Goal: Information Seeking & Learning: Learn about a topic

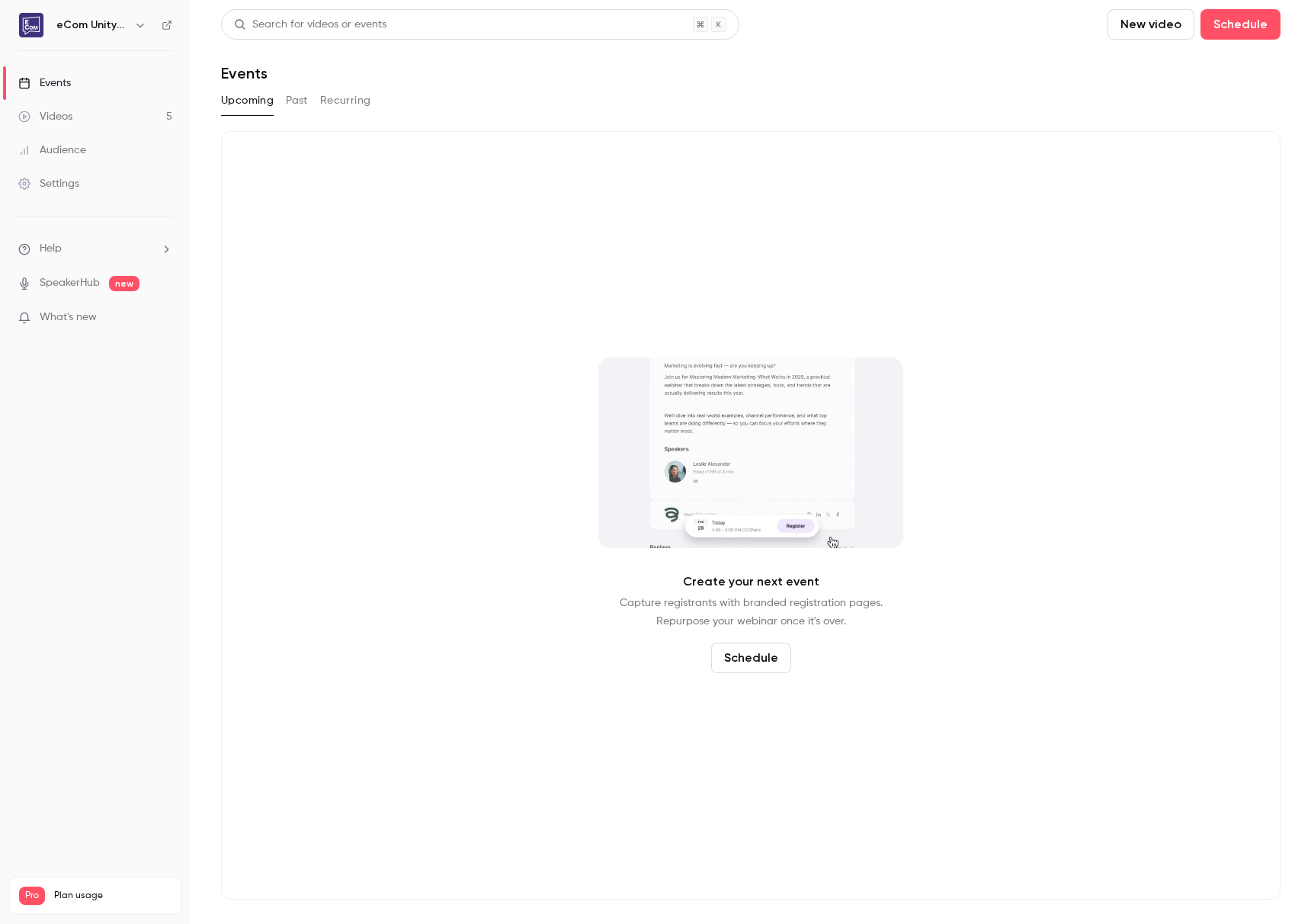
click at [108, 114] on link "Videos 5" at bounding box center [95, 116] width 190 height 34
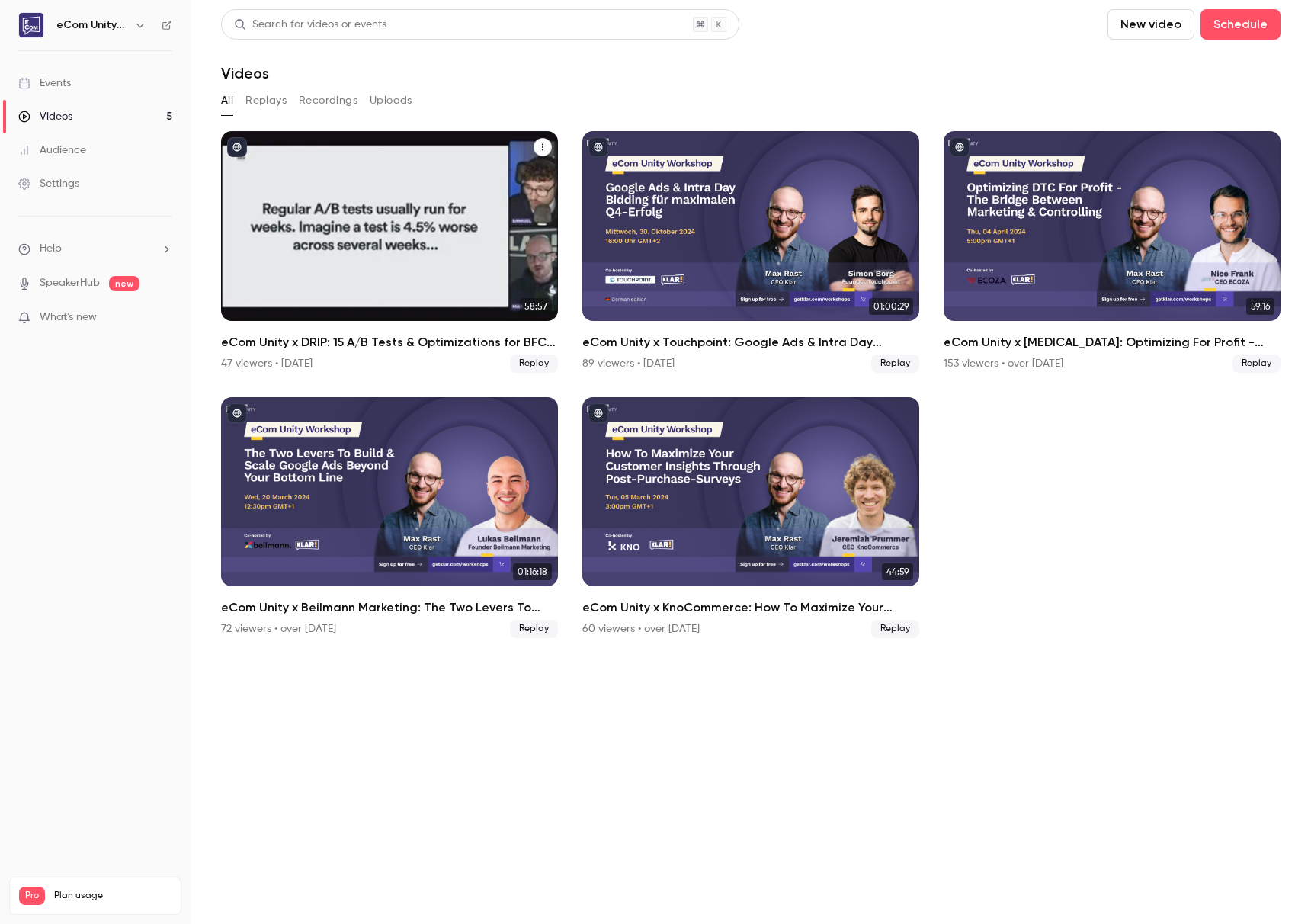
click at [392, 235] on div "eCom Unity x DRIP: 15 A/B Tests & Optimizations for BFCM with Samuel Hess" at bounding box center [390, 226] width 337 height 190
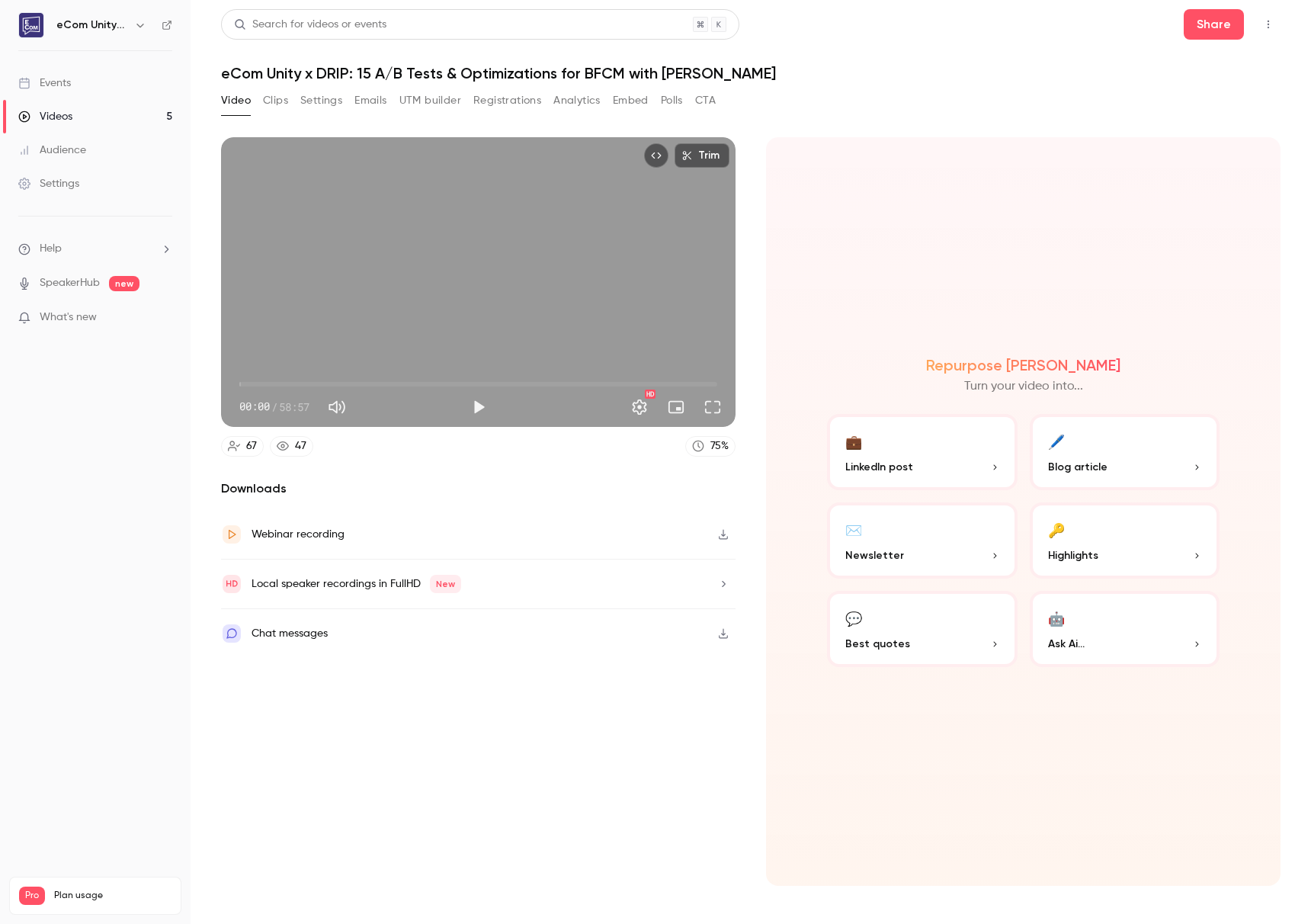
click at [287, 102] on button "Clips" at bounding box center [276, 101] width 25 height 24
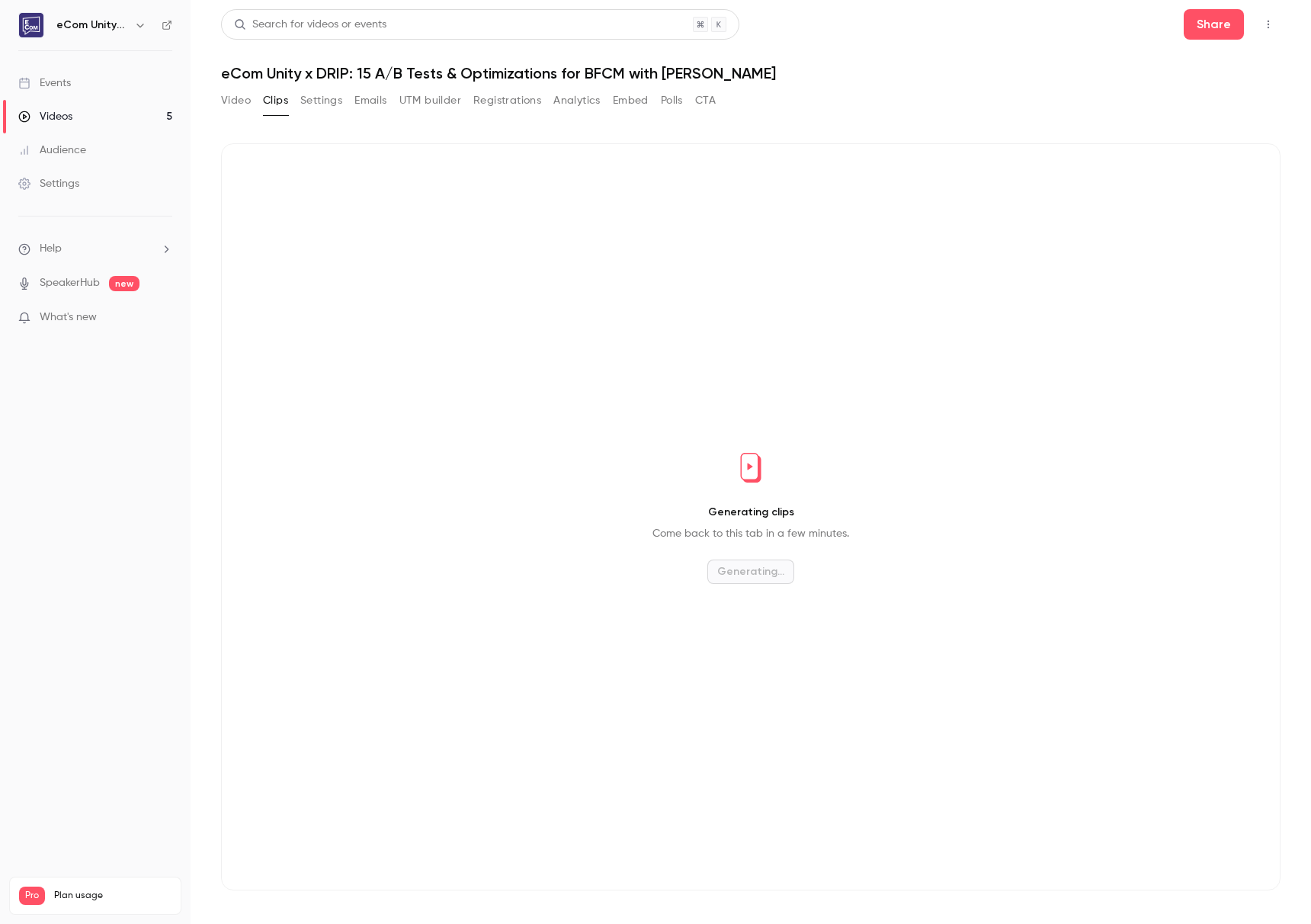
click at [315, 106] on button "Settings" at bounding box center [321, 101] width 42 height 24
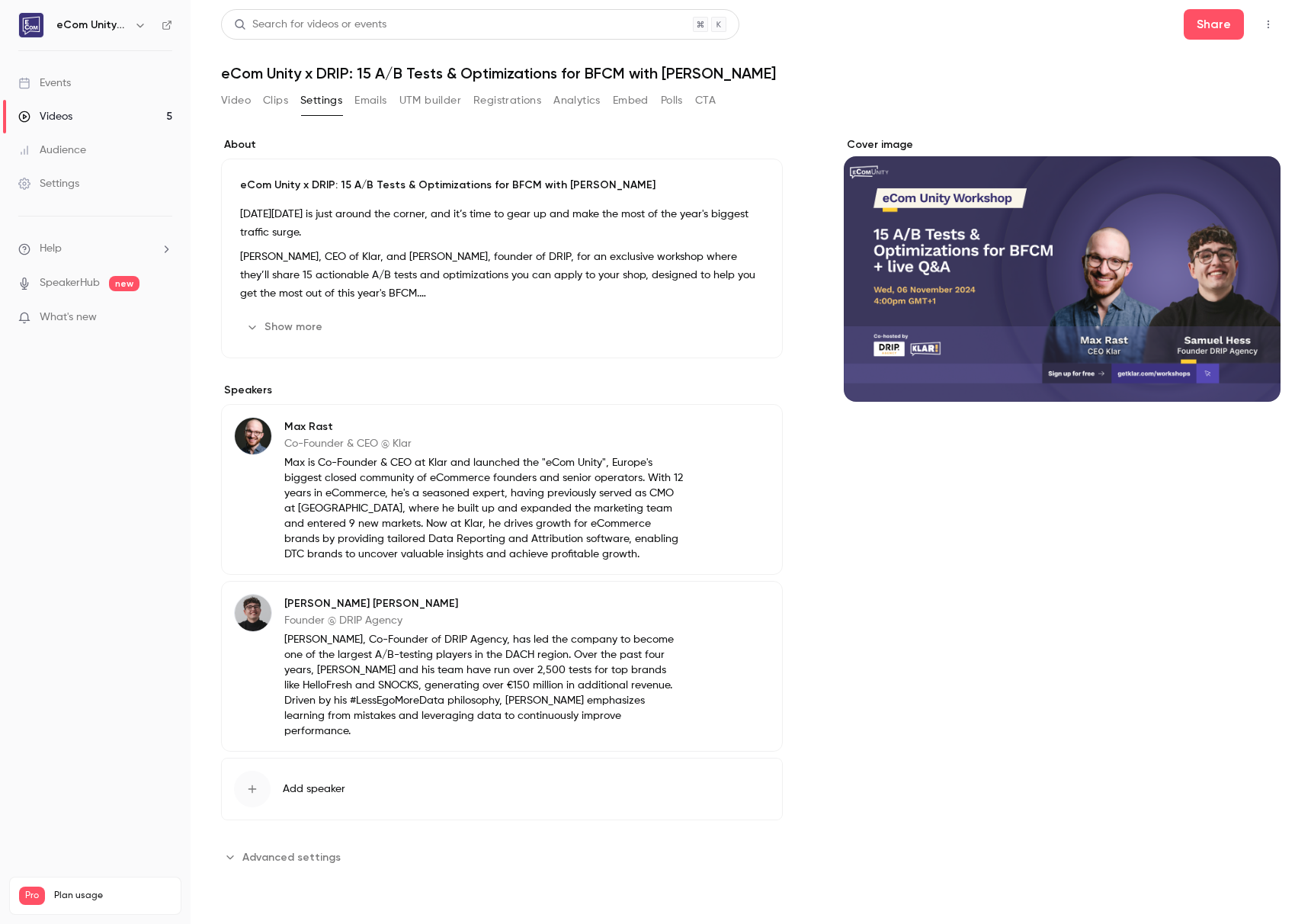
click at [305, 375] on div "**********" at bounding box center [502, 502] width 562 height 732
click at [314, 334] on button "Show more" at bounding box center [286, 326] width 92 height 24
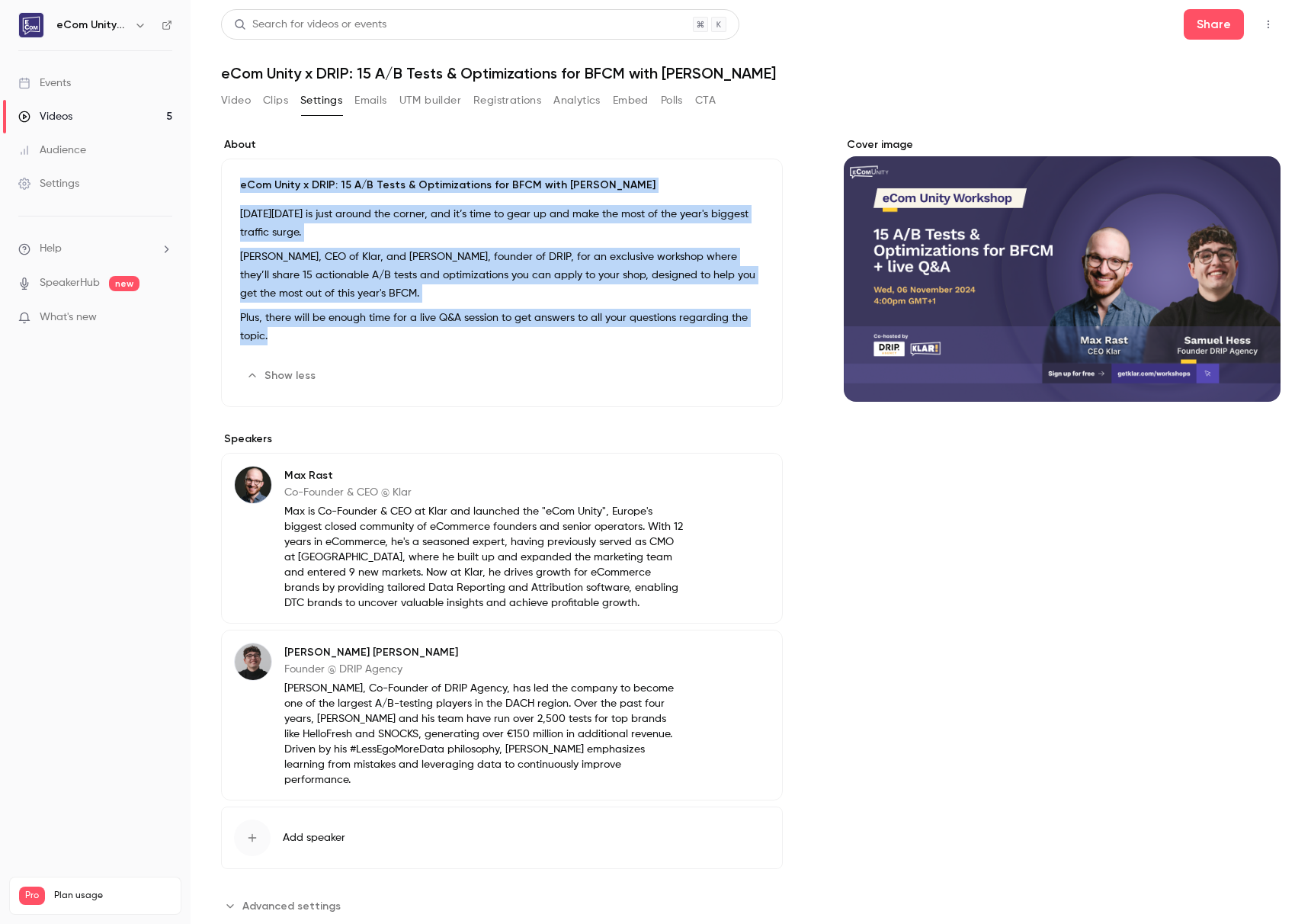
drag, startPoint x: 353, startPoint y: 337, endPoint x: 228, endPoint y: 180, distance: 200.7
click at [228, 180] on div "eCom Unity x DRIP: 15 A/B Tests & Optimizations for BFCM with [PERSON_NAME] [DA…" at bounding box center [502, 283] width 562 height 248
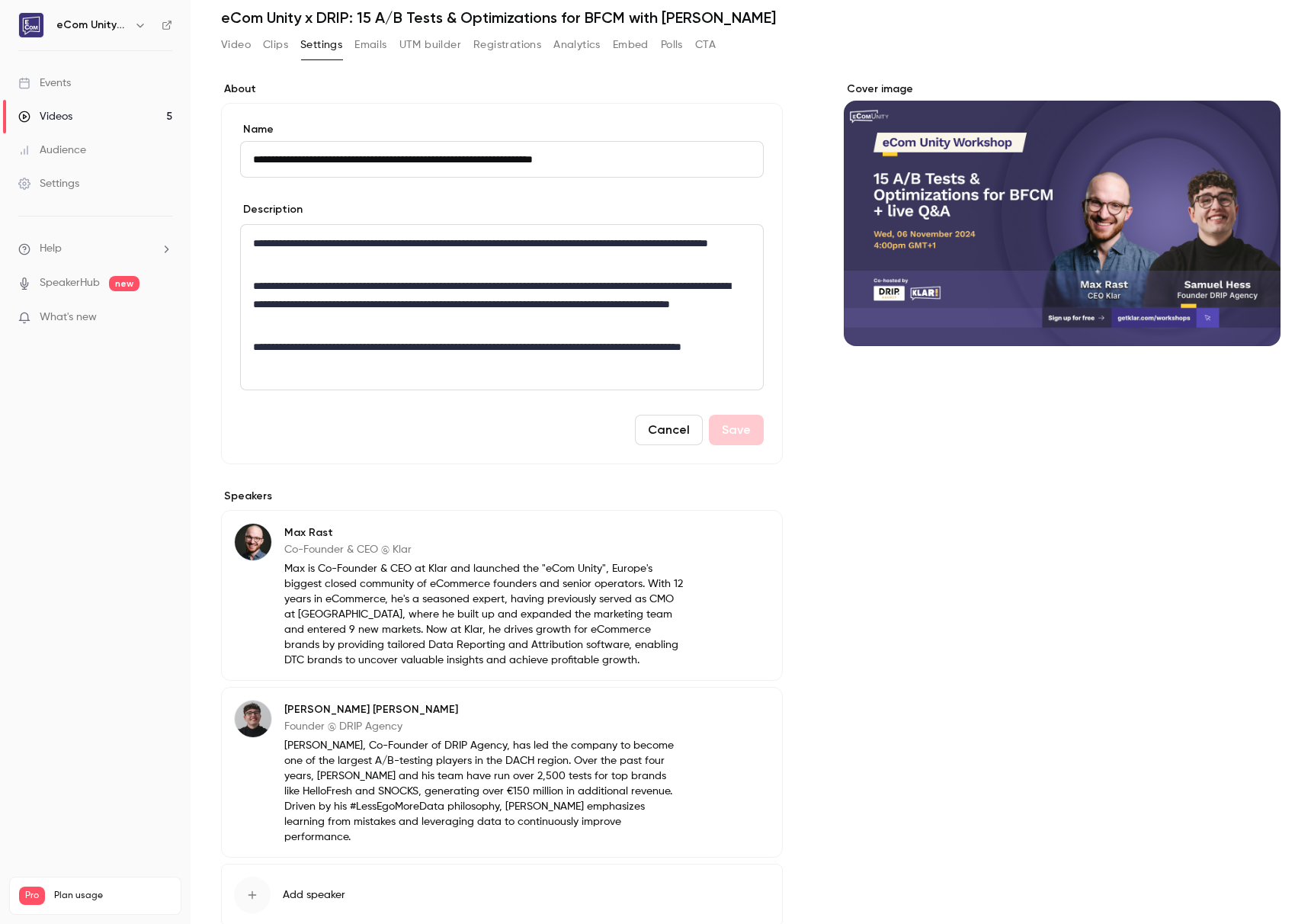
scroll to position [87, 0]
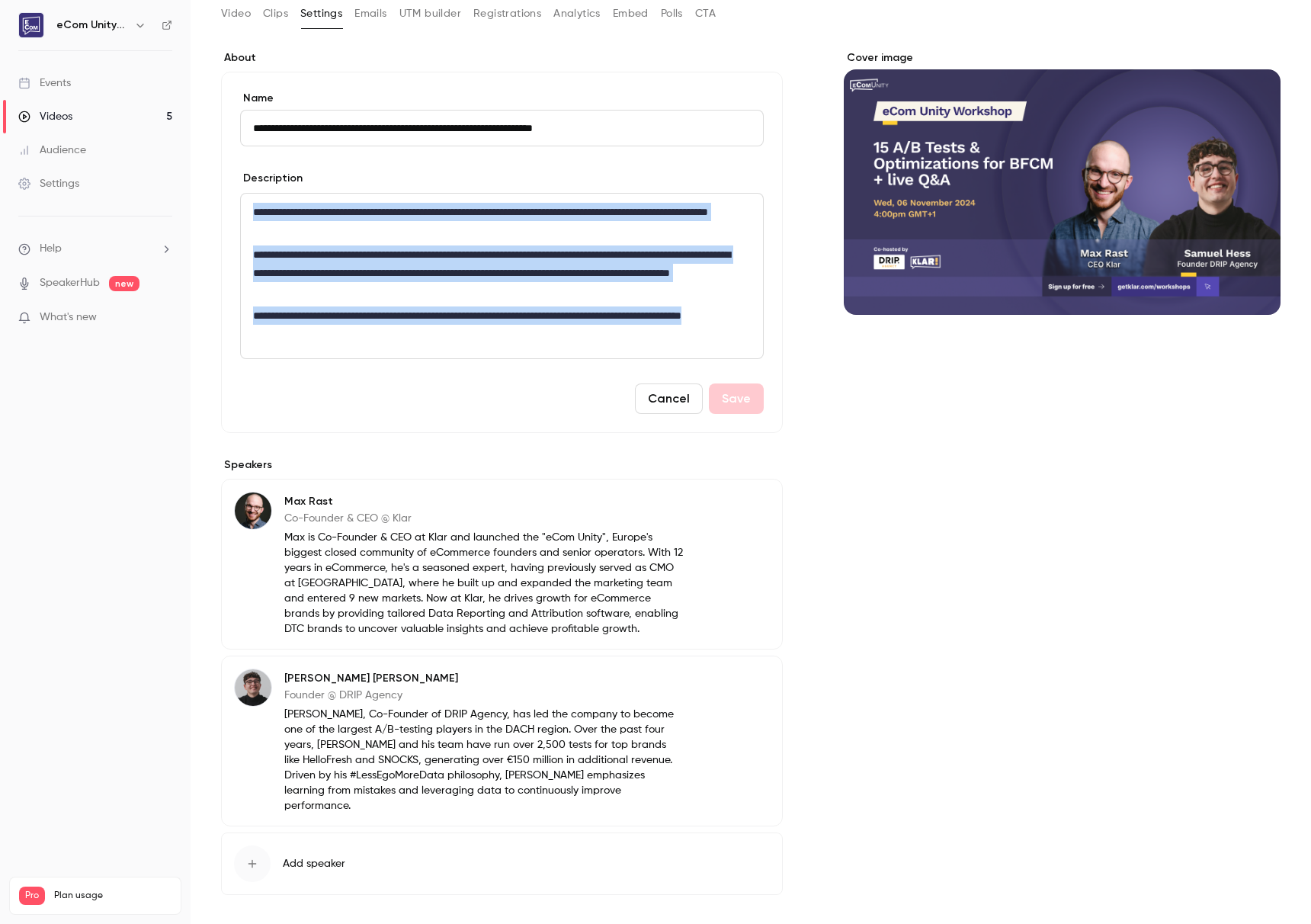
drag, startPoint x: 328, startPoint y: 338, endPoint x: 248, endPoint y: 197, distance: 162.1
click at [248, 197] on div "**********" at bounding box center [502, 277] width 522 height 165
copy div "**********"
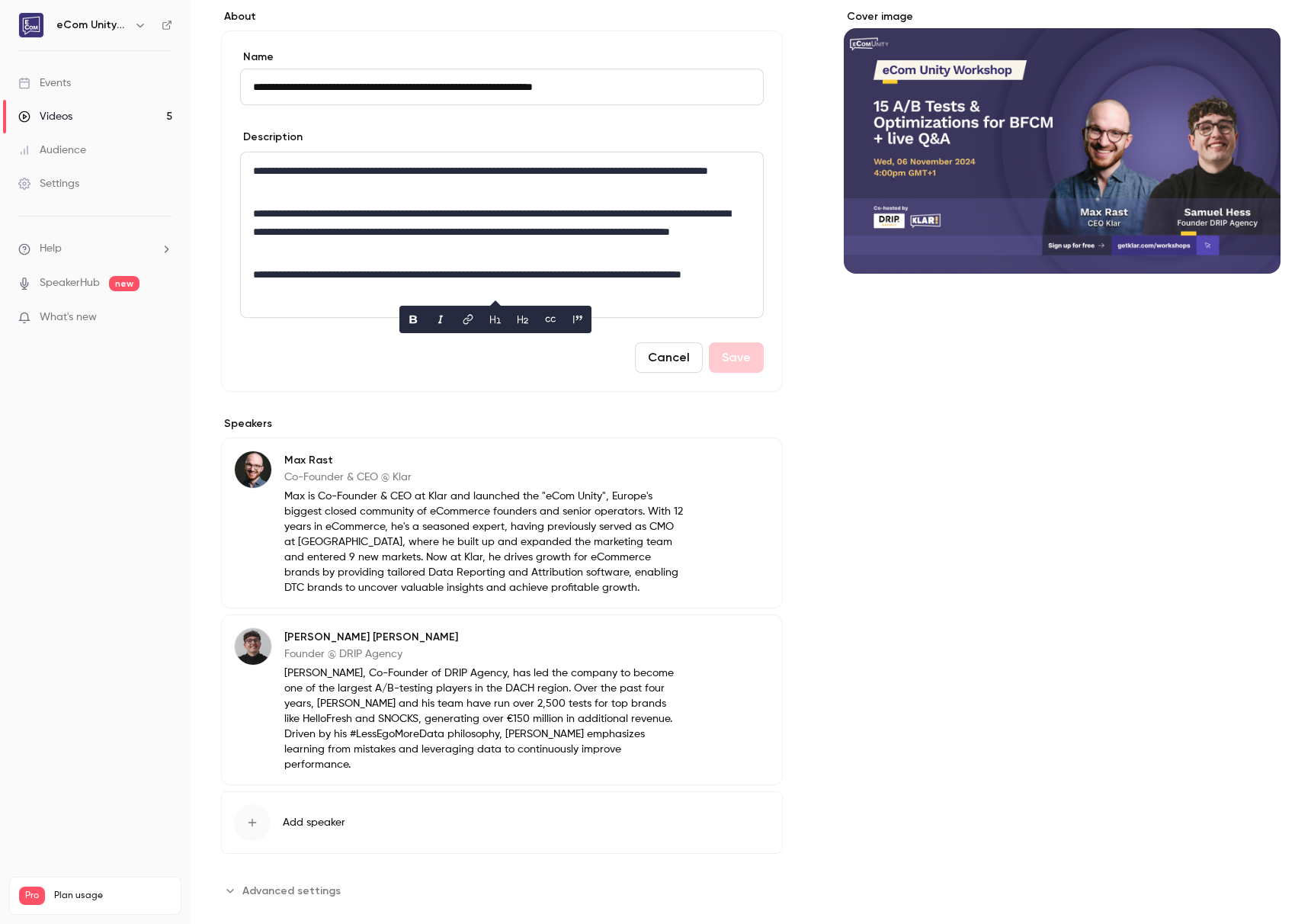
click at [562, 673] on p "[PERSON_NAME], Co-Founder of DRIP Agency, has led the company to become one of …" at bounding box center [484, 719] width 400 height 107
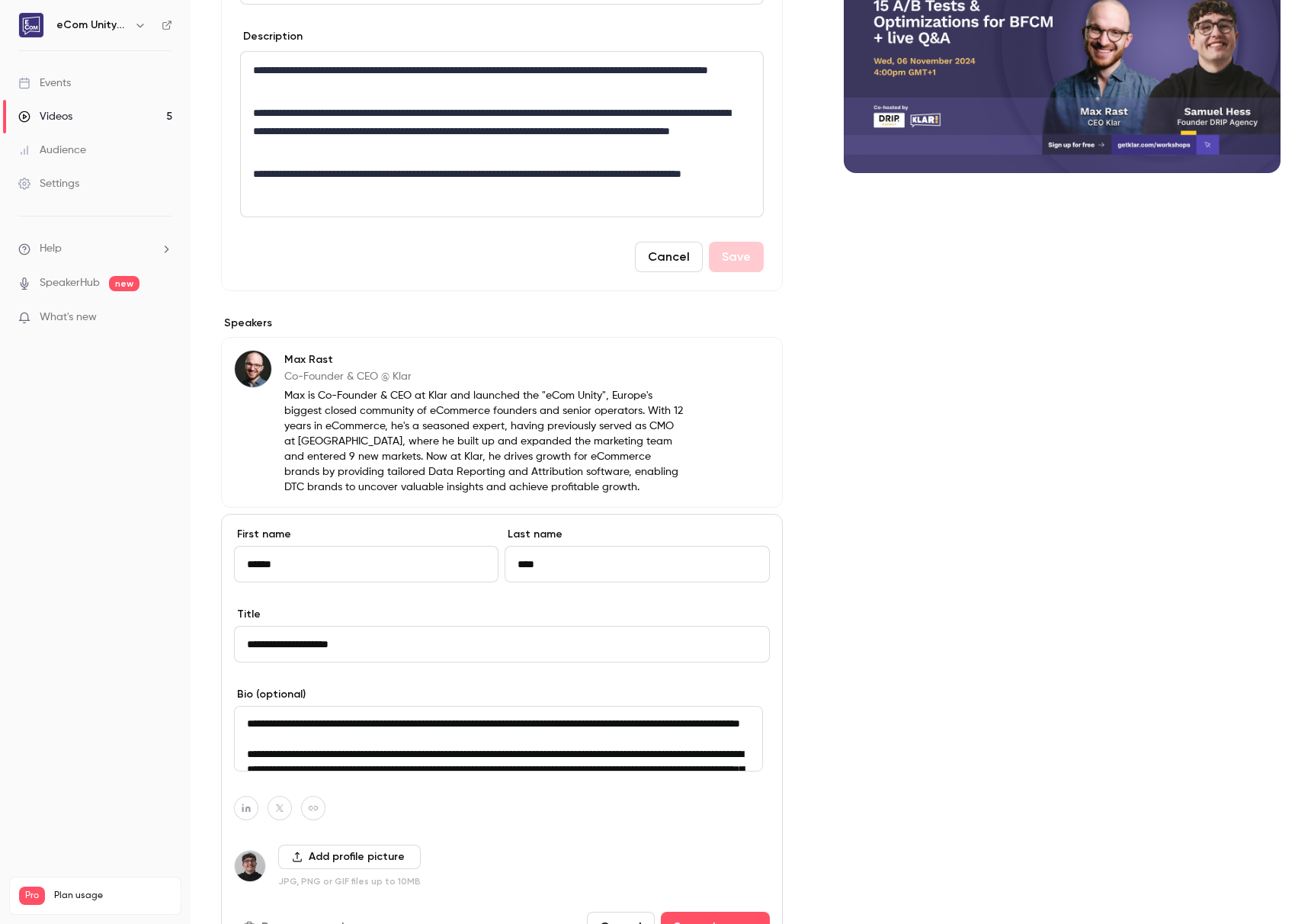
scroll to position [414, 0]
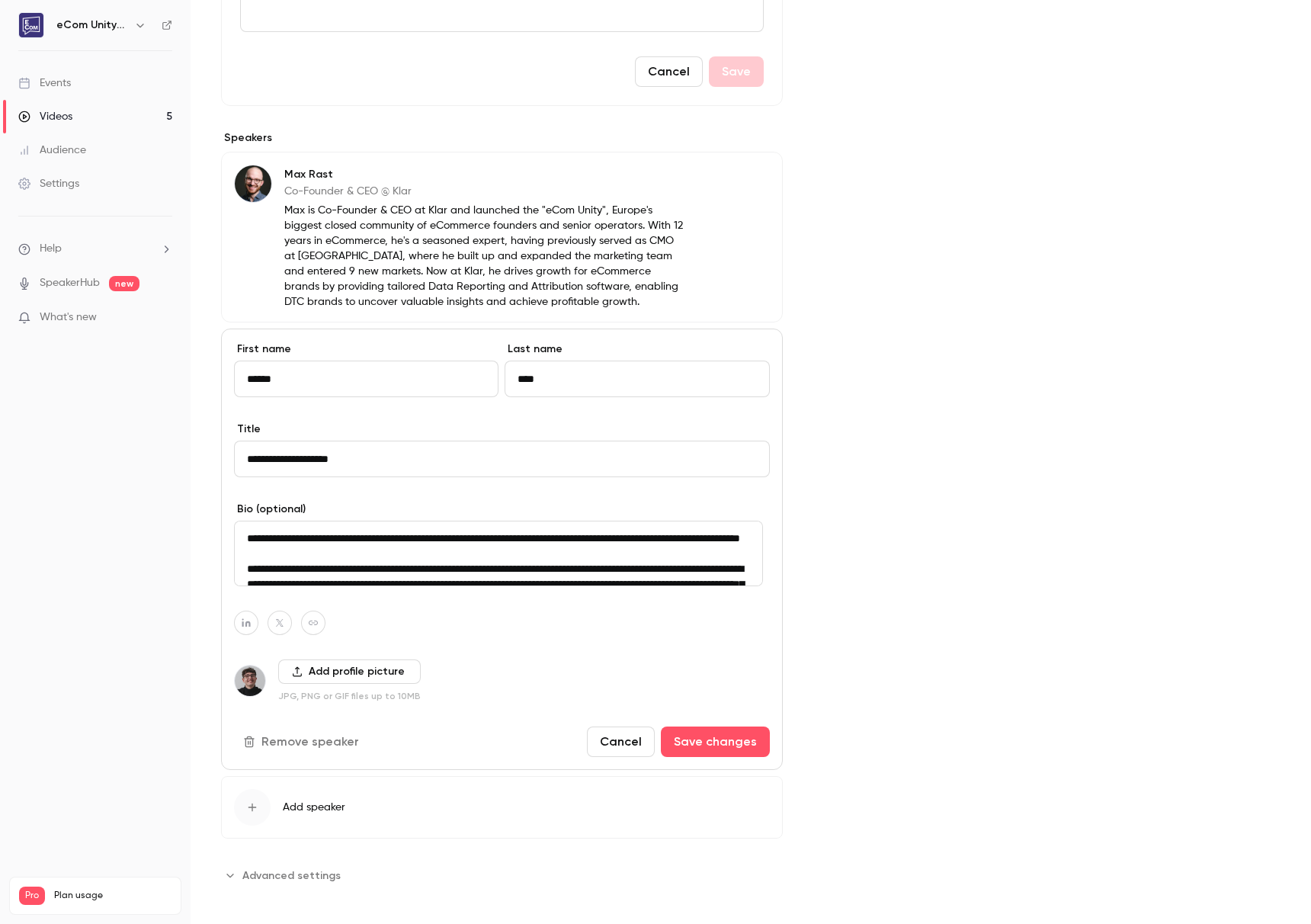
click at [979, 547] on div "Cover image" at bounding box center [1063, 306] width 437 height 1164
click at [616, 747] on button "Cancel" at bounding box center [620, 742] width 68 height 31
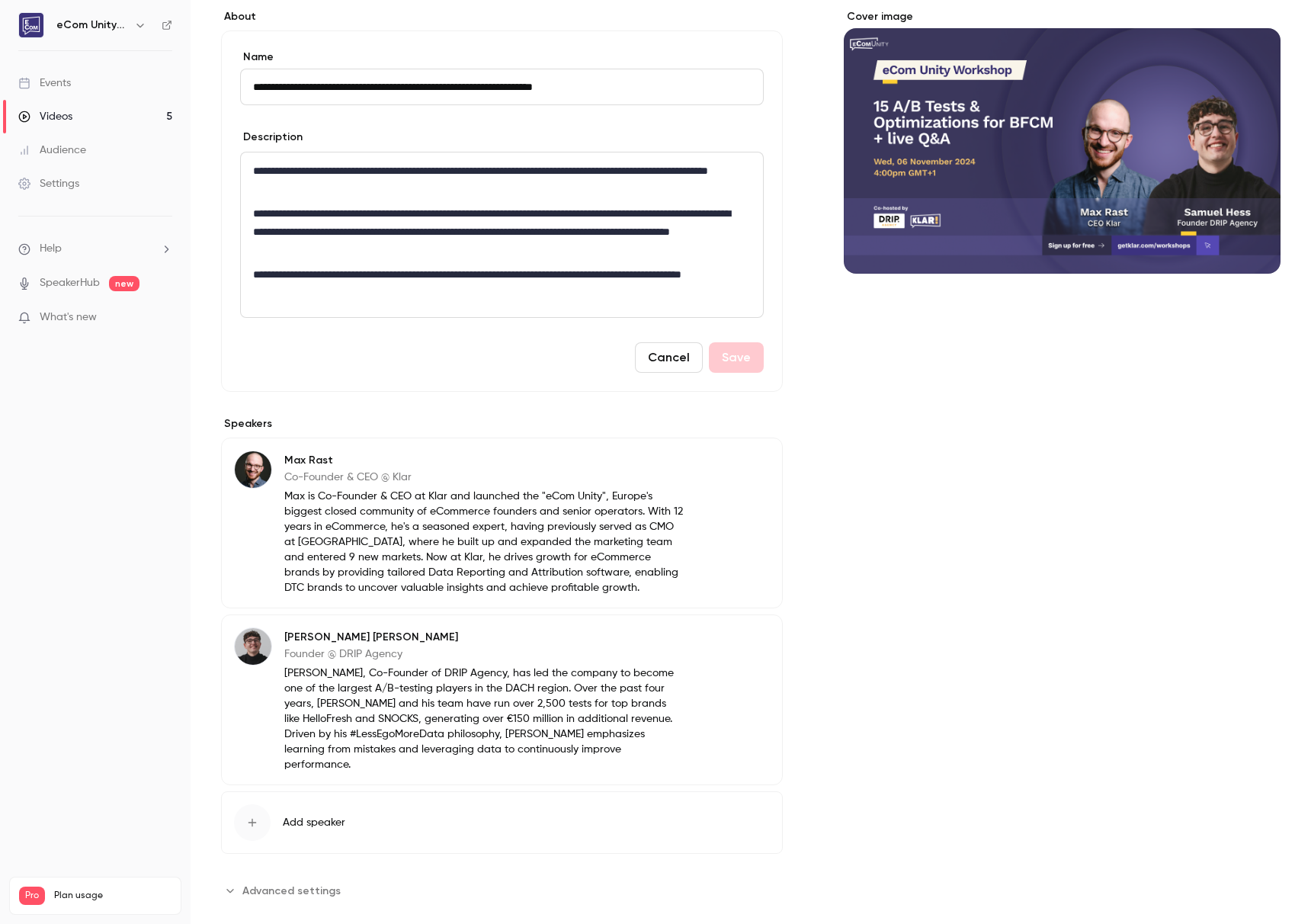
click at [461, 702] on p "[PERSON_NAME], Co-Founder of DRIP Agency, has led the company to become one of …" at bounding box center [484, 719] width 400 height 107
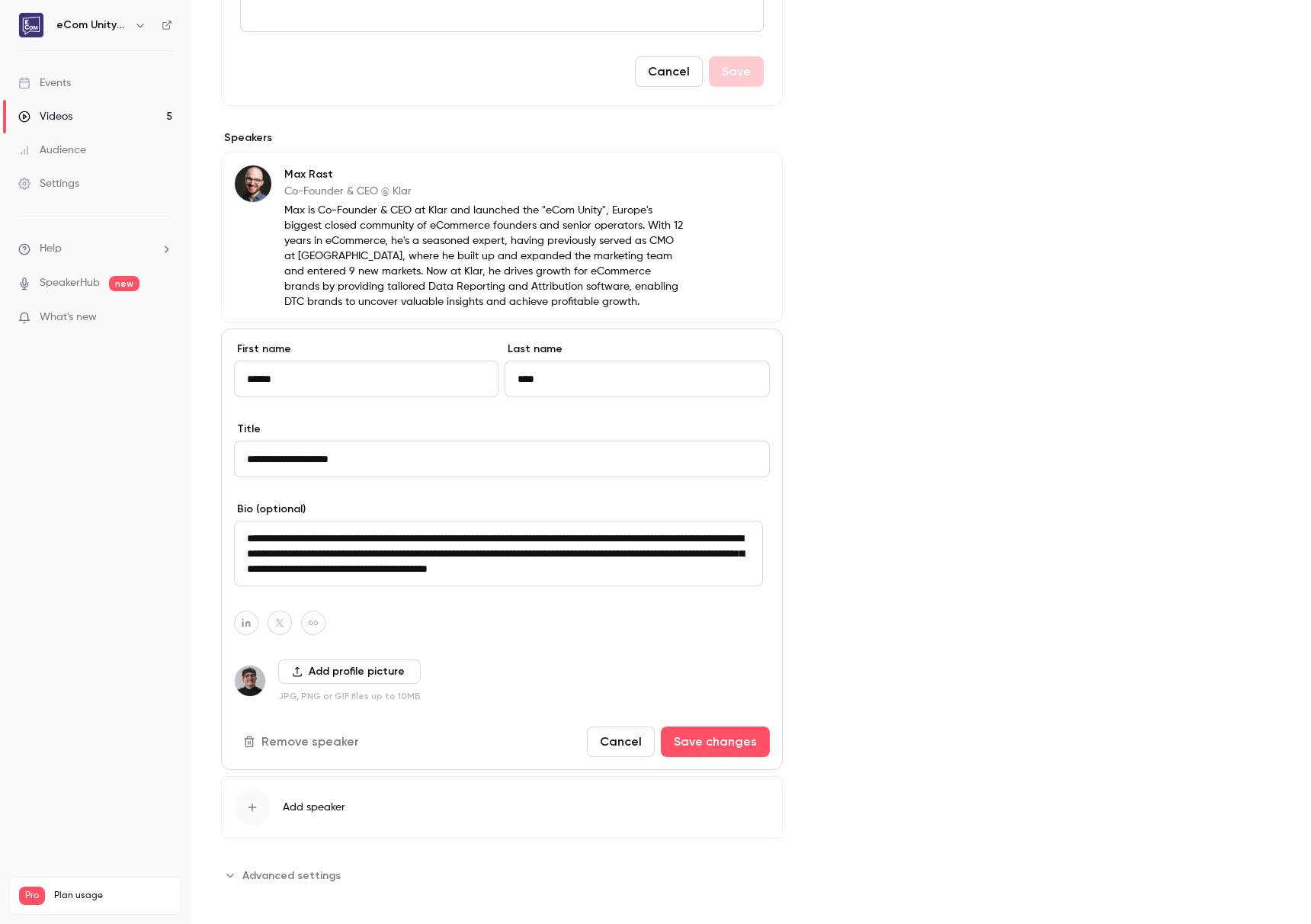
scroll to position [0, 0]
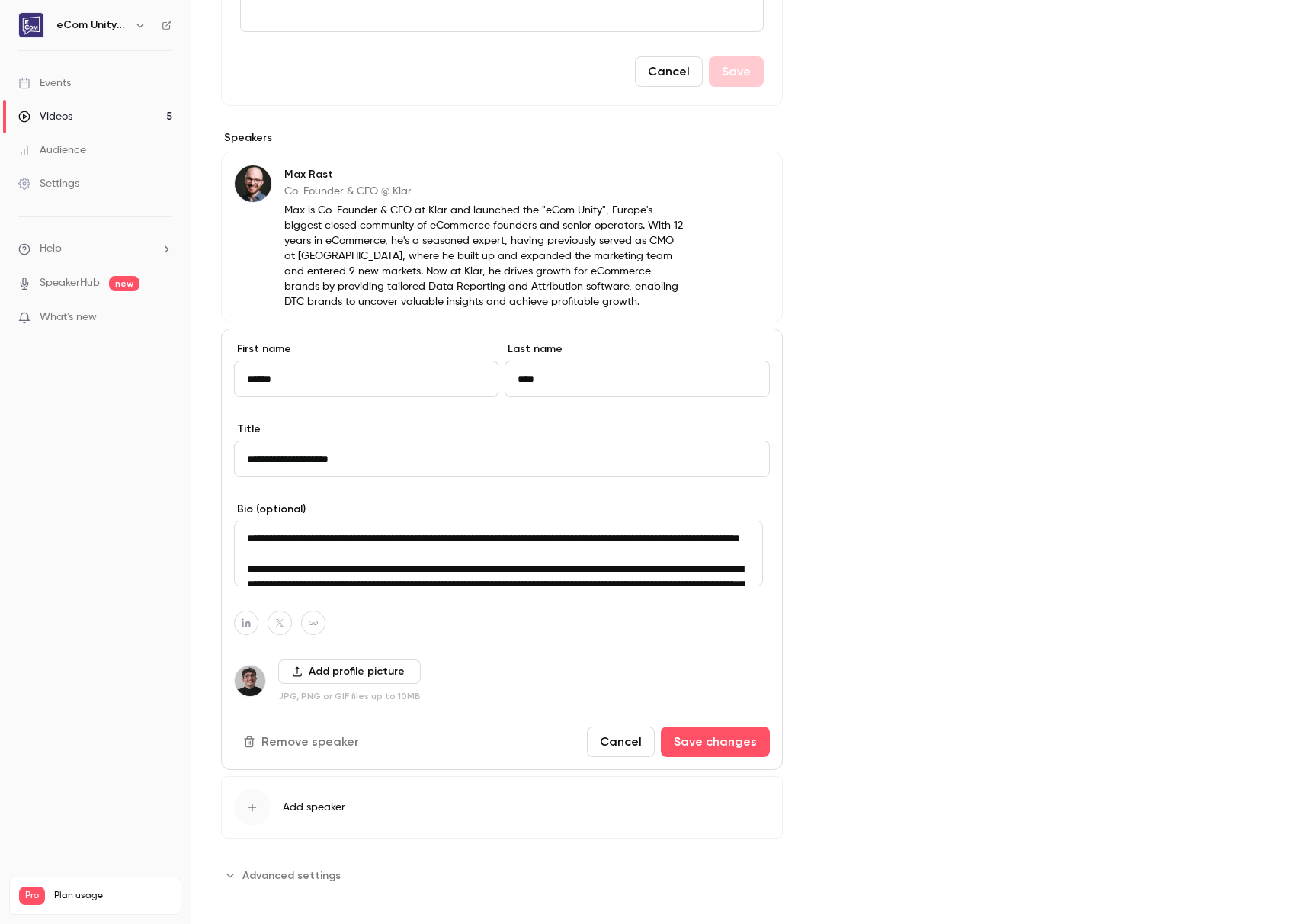
drag, startPoint x: 438, startPoint y: 571, endPoint x: 148, endPoint y: 476, distance: 305.2
click at [148, 476] on div "**********" at bounding box center [656, 462] width 1311 height 924
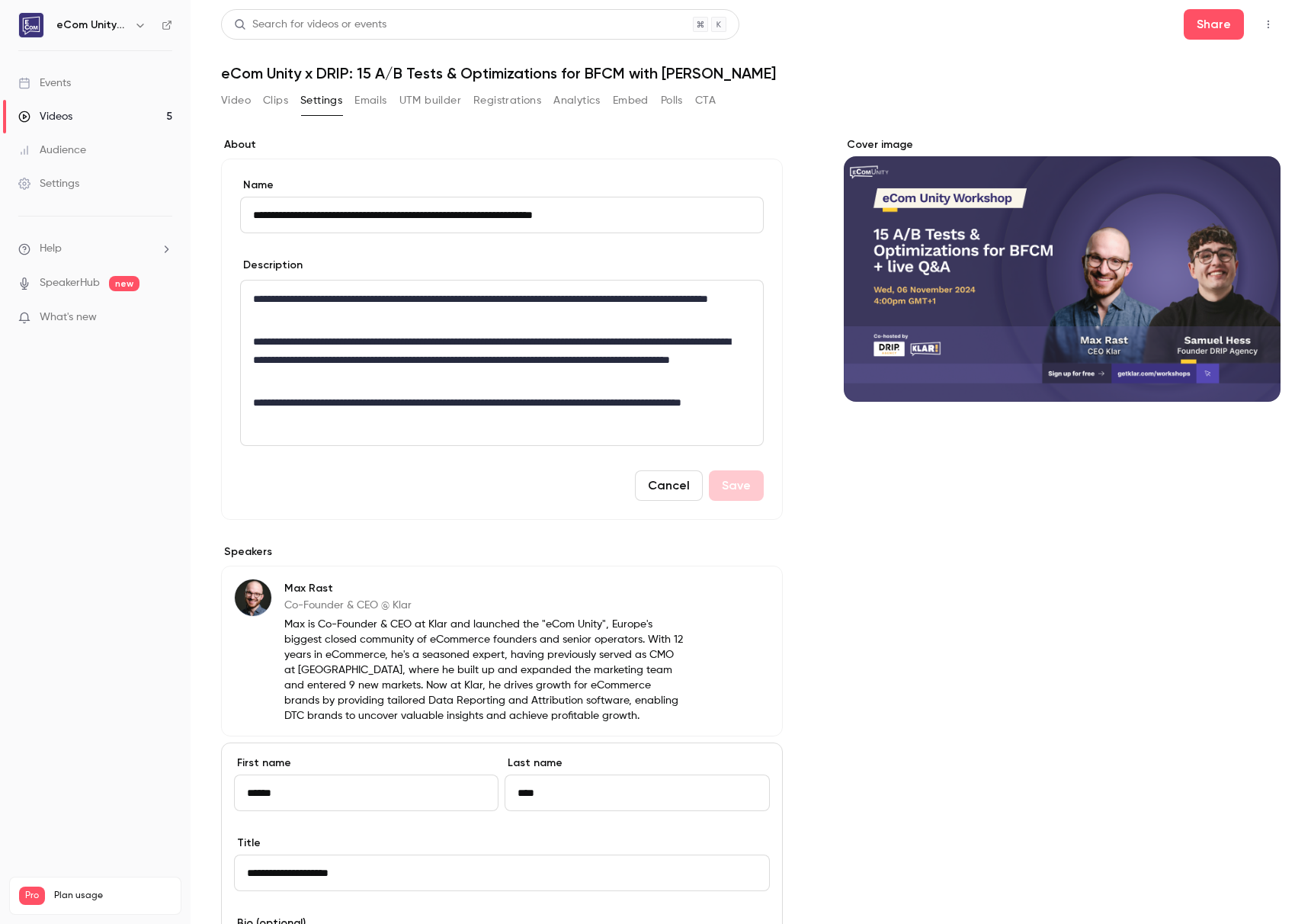
click at [232, 92] on button "Video" at bounding box center [236, 101] width 30 height 24
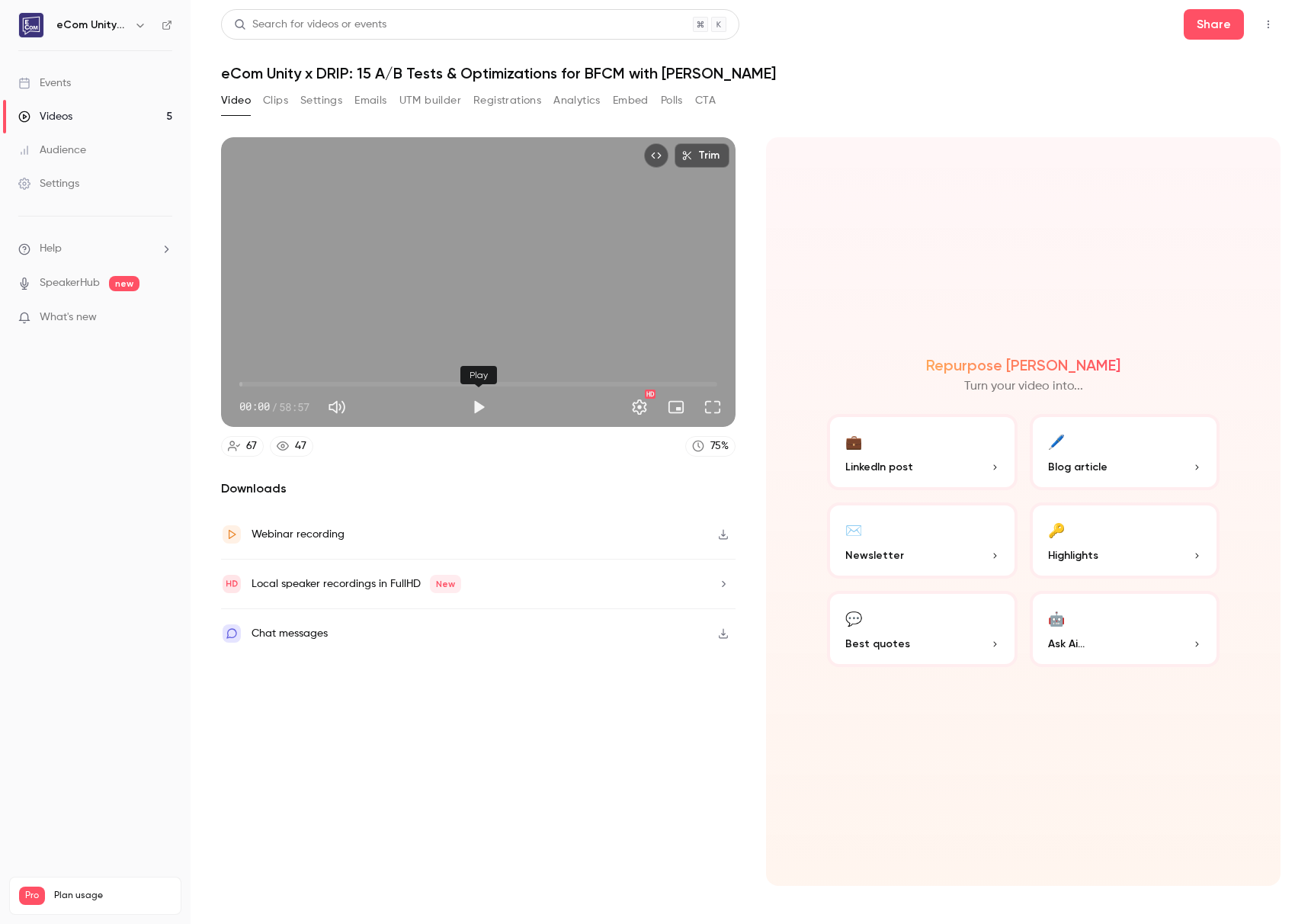
click at [481, 410] on button "Play" at bounding box center [479, 407] width 31 height 31
drag, startPoint x: 243, startPoint y: 385, endPoint x: 542, endPoint y: 370, distance: 299.4
click at [500, 382] on span "31:58" at bounding box center [498, 384] width 5 height 5
click at [588, 382] on span "37:20" at bounding box center [478, 384] width 478 height 24
click at [621, 388] on span "47:06" at bounding box center [478, 384] width 478 height 24
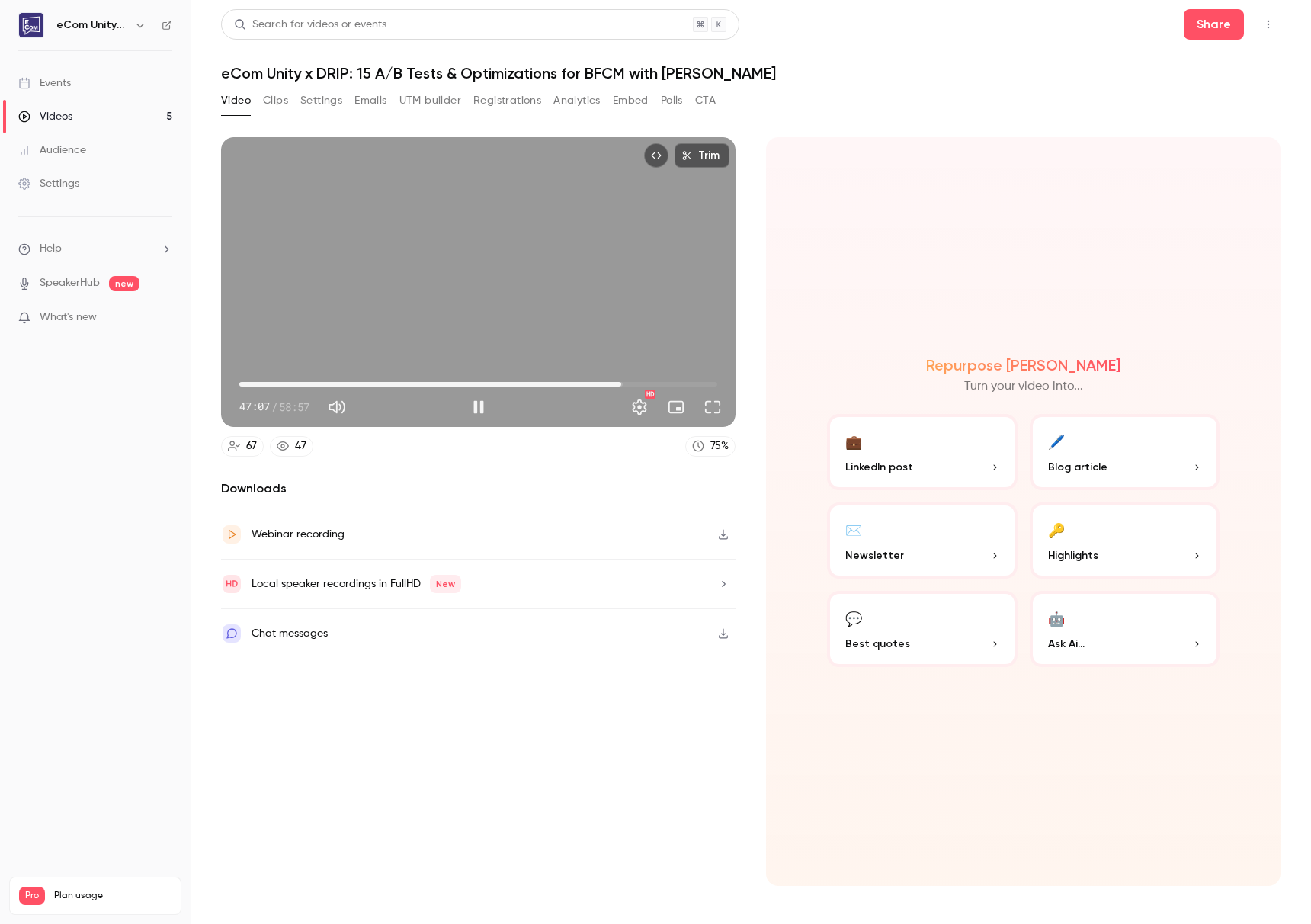
click at [640, 385] on span "47:07" at bounding box center [478, 384] width 478 height 24
click at [673, 385] on span "53:29" at bounding box center [478, 384] width 478 height 24
click at [687, 380] on span "53:31" at bounding box center [478, 384] width 478 height 24
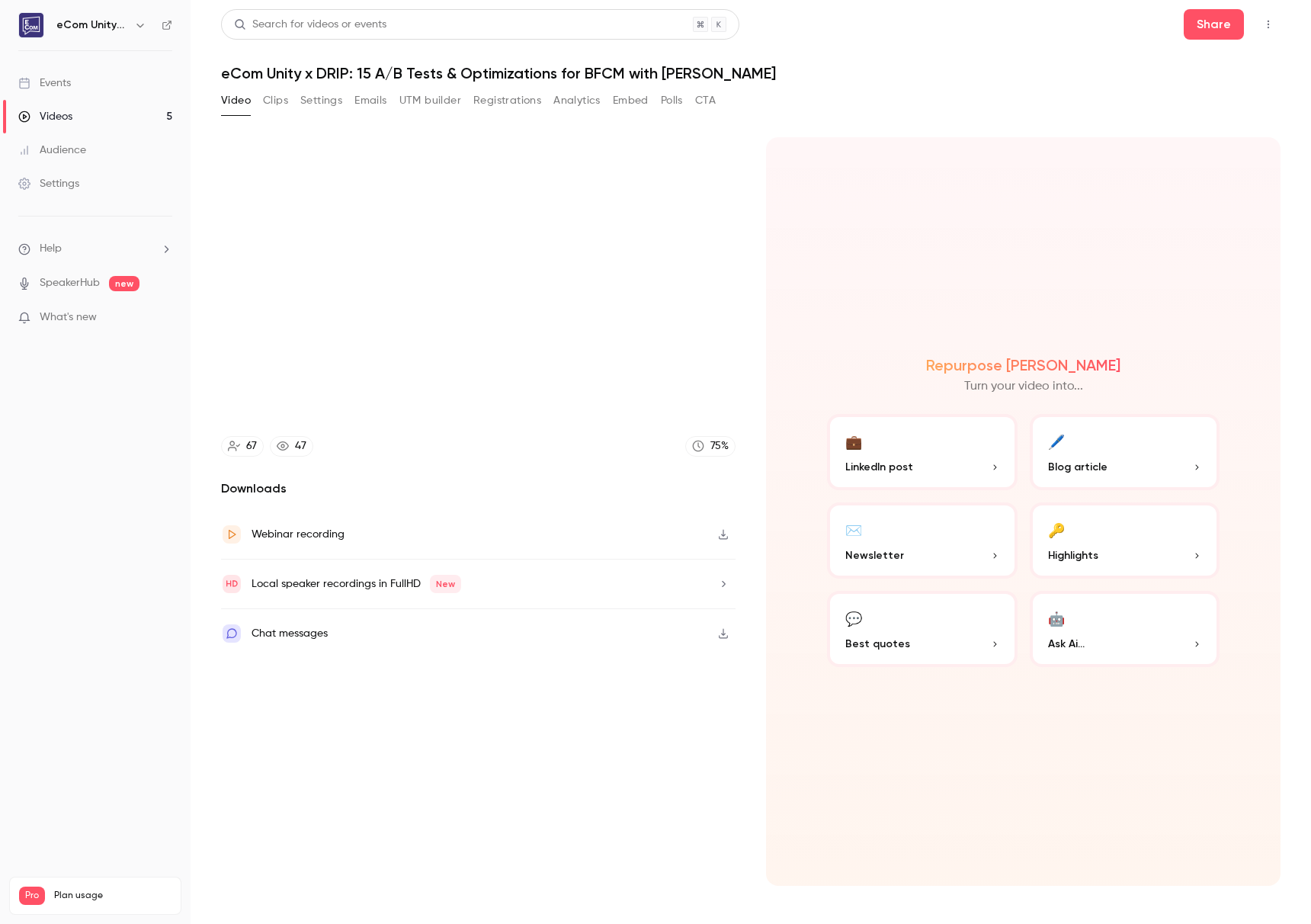
type input "******"
click at [64, 116] on div "Videos" at bounding box center [45, 116] width 54 height 15
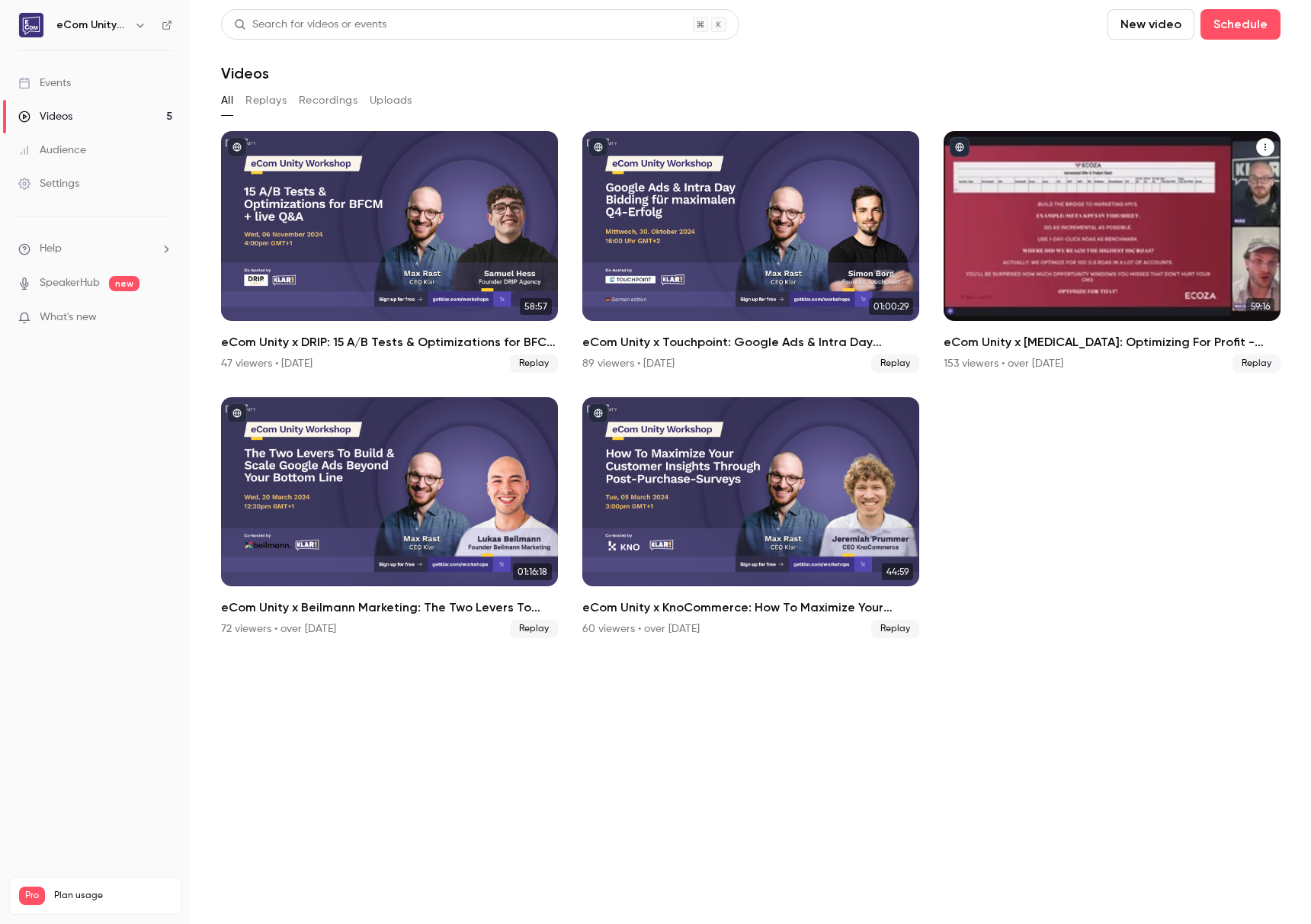
click at [1031, 213] on div "eCom Unity x ECOZA: Optimizing For Profit - Building The Bridge Between Marketi…" at bounding box center [1112, 226] width 337 height 190
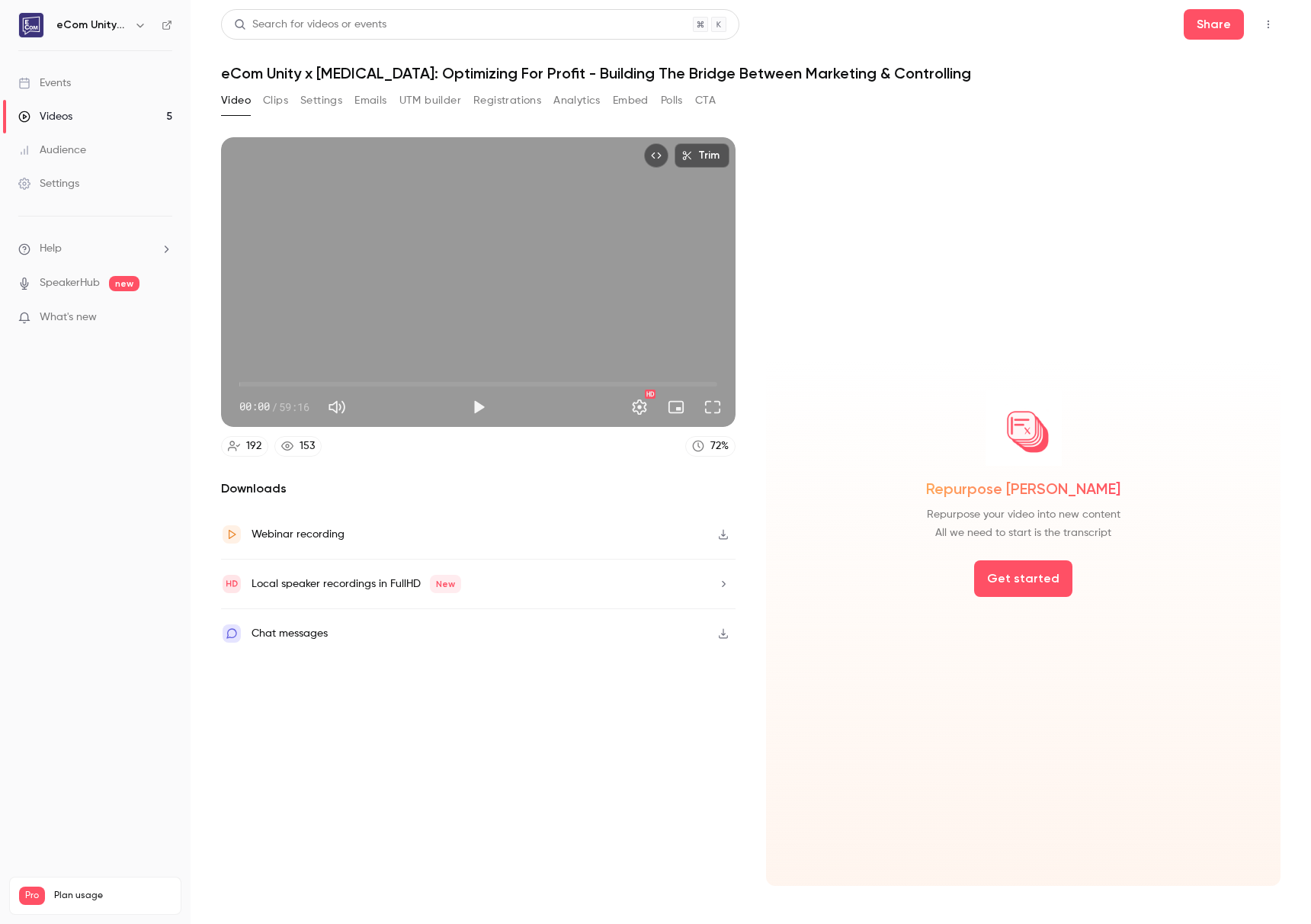
click at [487, 403] on button "Play" at bounding box center [479, 407] width 31 height 31
click at [642, 384] on span "49:54" at bounding box center [478, 384] width 478 height 24
click at [669, 381] on span "49:55" at bounding box center [478, 384] width 478 height 24
click at [690, 385] on span "55:52" at bounding box center [478, 384] width 478 height 24
click at [480, 412] on button "Pause" at bounding box center [479, 407] width 31 height 31
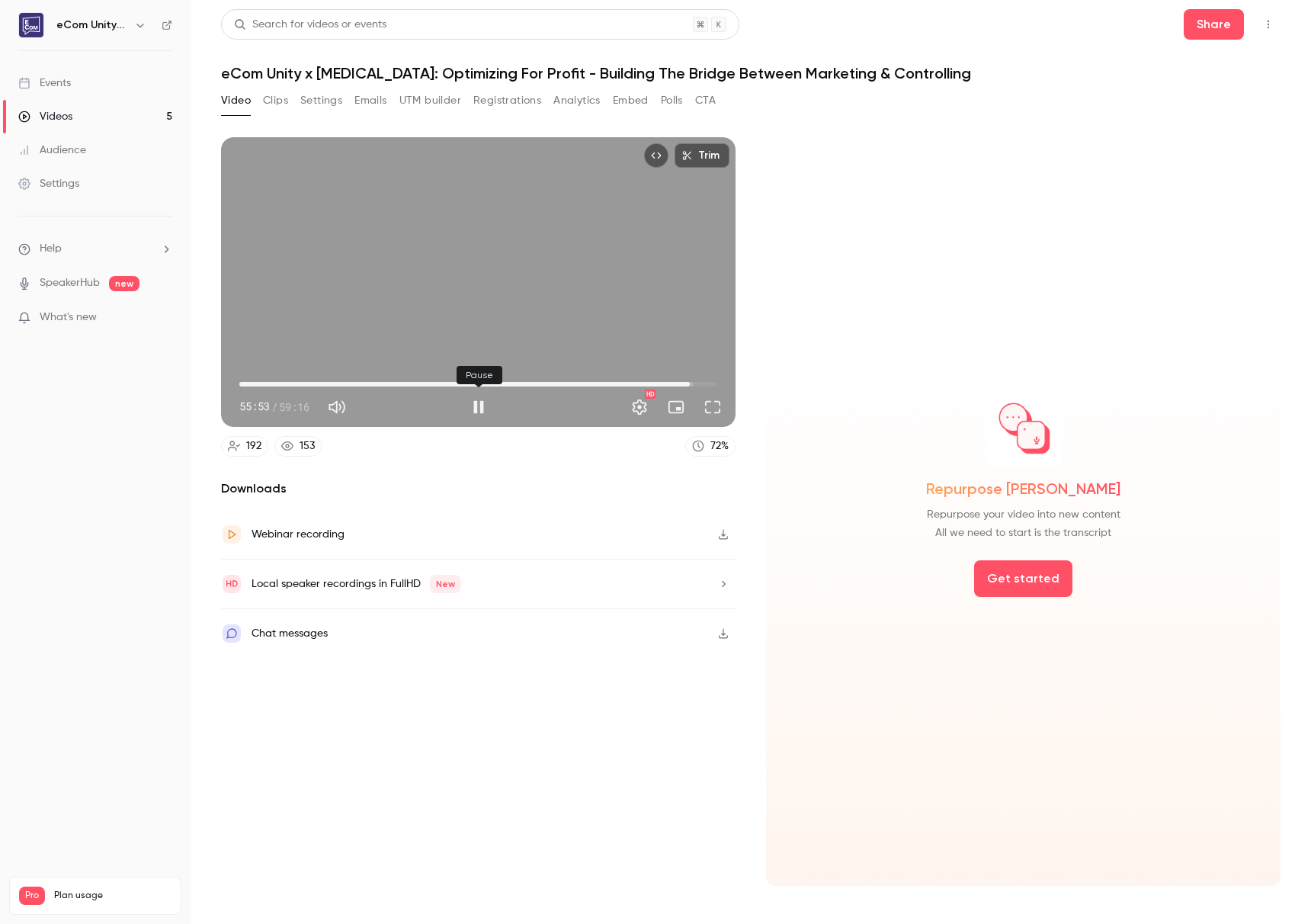
type input "****"
click at [75, 118] on link "Videos 5" at bounding box center [95, 116] width 190 height 34
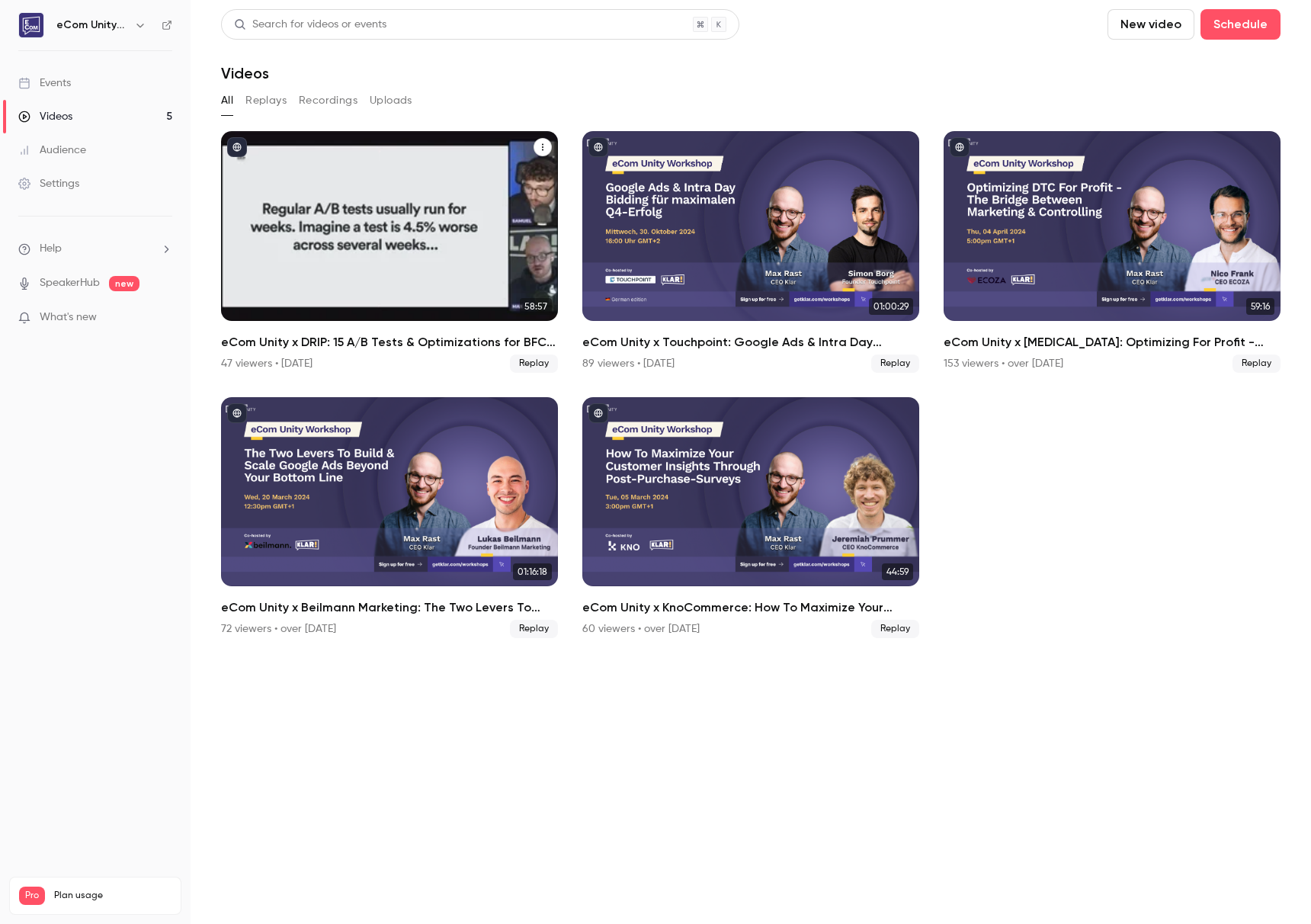
click at [544, 147] on icon "eCom Unity x DRIP: 15 A/B Tests & Optimizations for BFCM with Samuel Hess" at bounding box center [543, 147] width 9 height 9
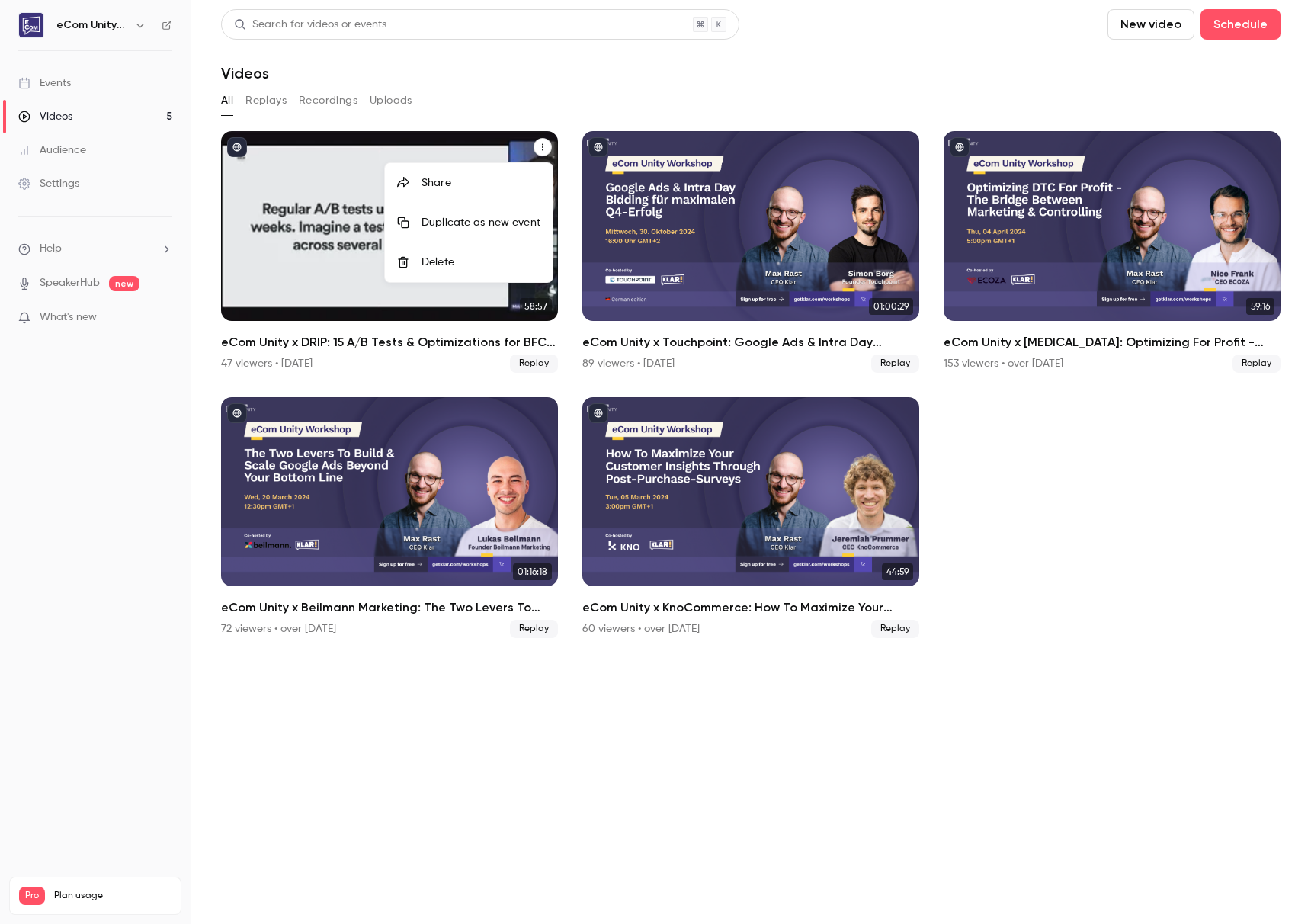
click at [295, 231] on div at bounding box center [656, 462] width 1311 height 924
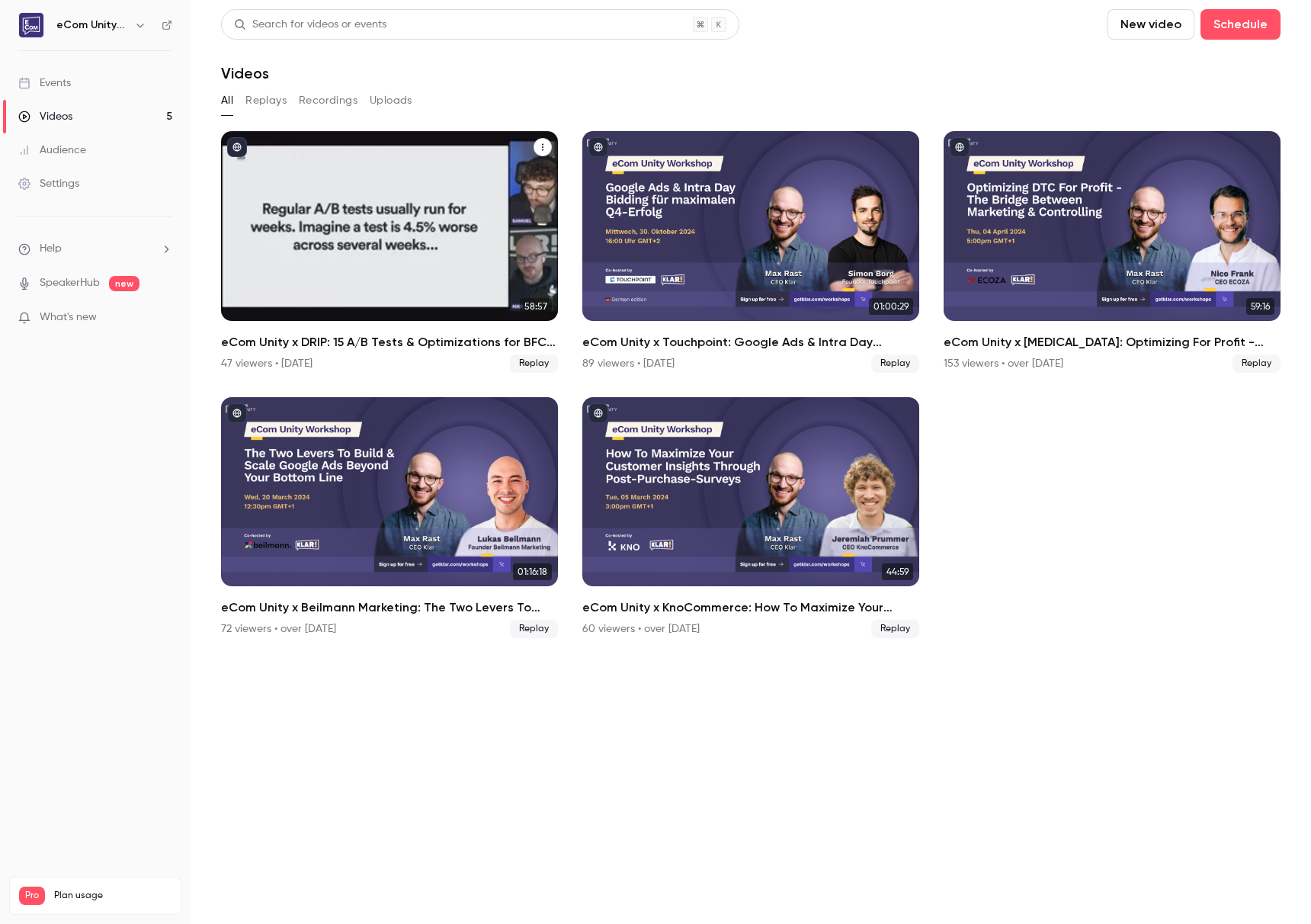
click at [318, 251] on div "eCom Unity x DRIP: 15 A/B Tests & Optimizations for BFCM with Samuel Hess" at bounding box center [390, 226] width 337 height 190
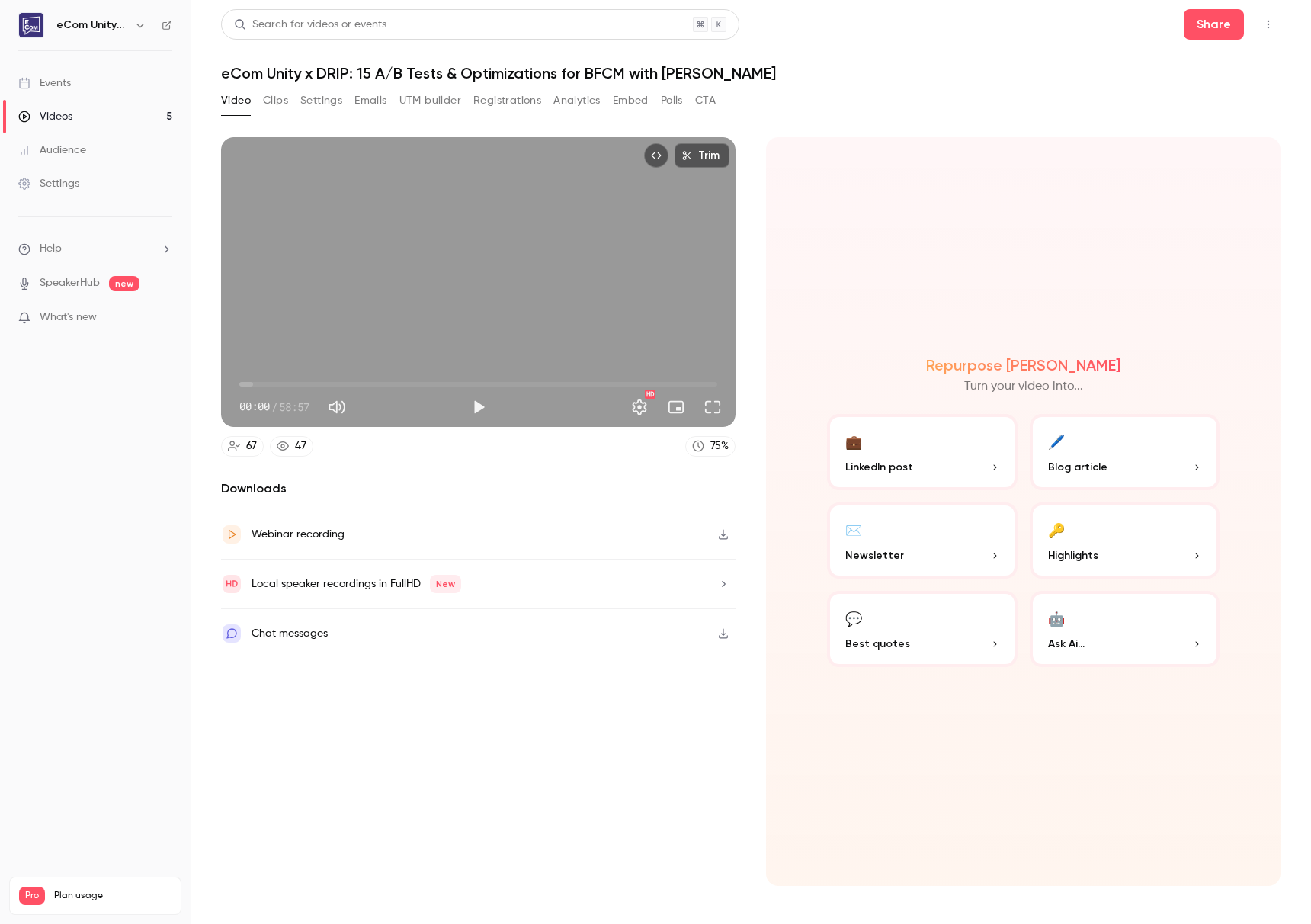
click at [268, 103] on button "Clips" at bounding box center [276, 101] width 25 height 24
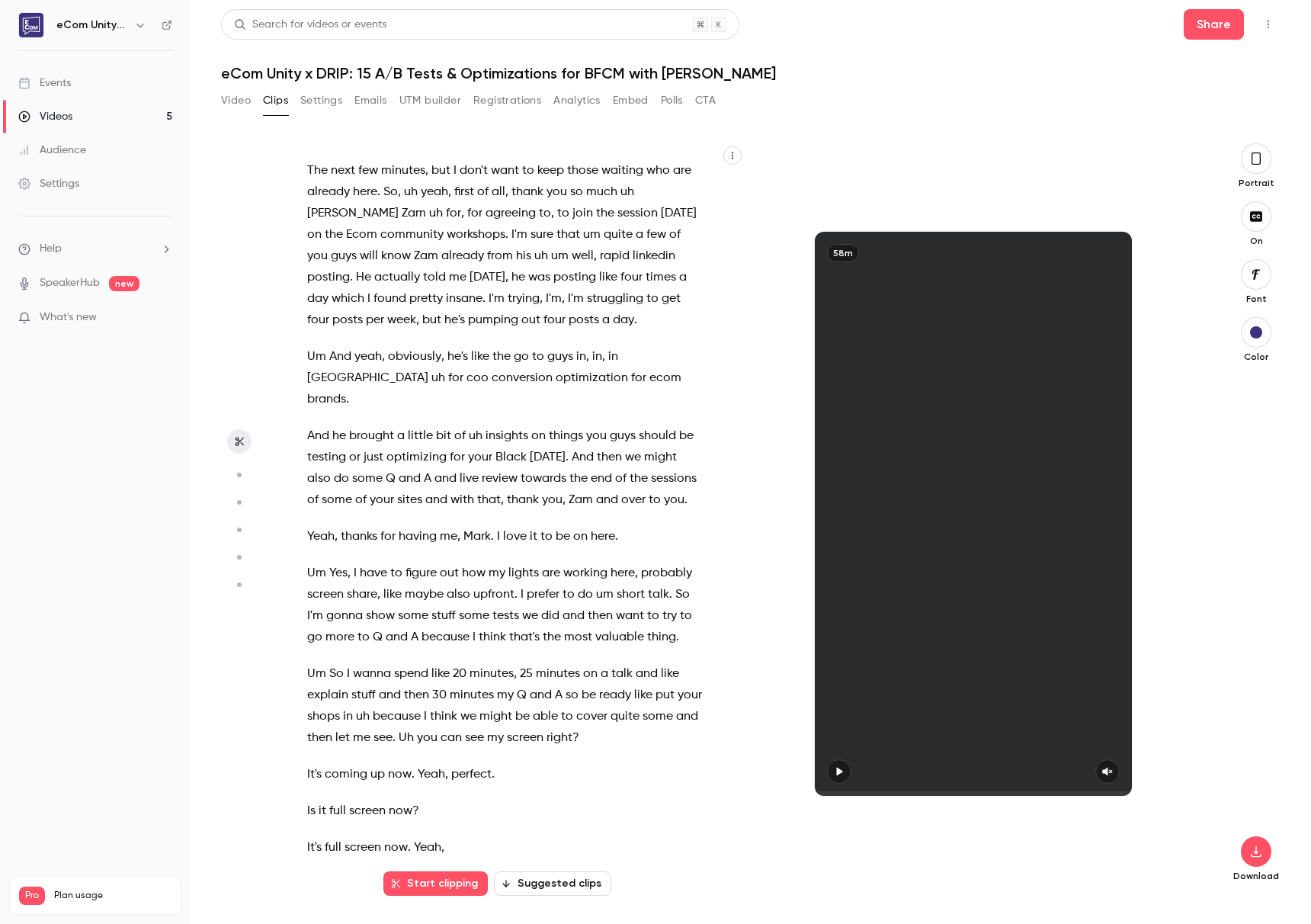
click at [316, 100] on button "Settings" at bounding box center [321, 101] width 42 height 24
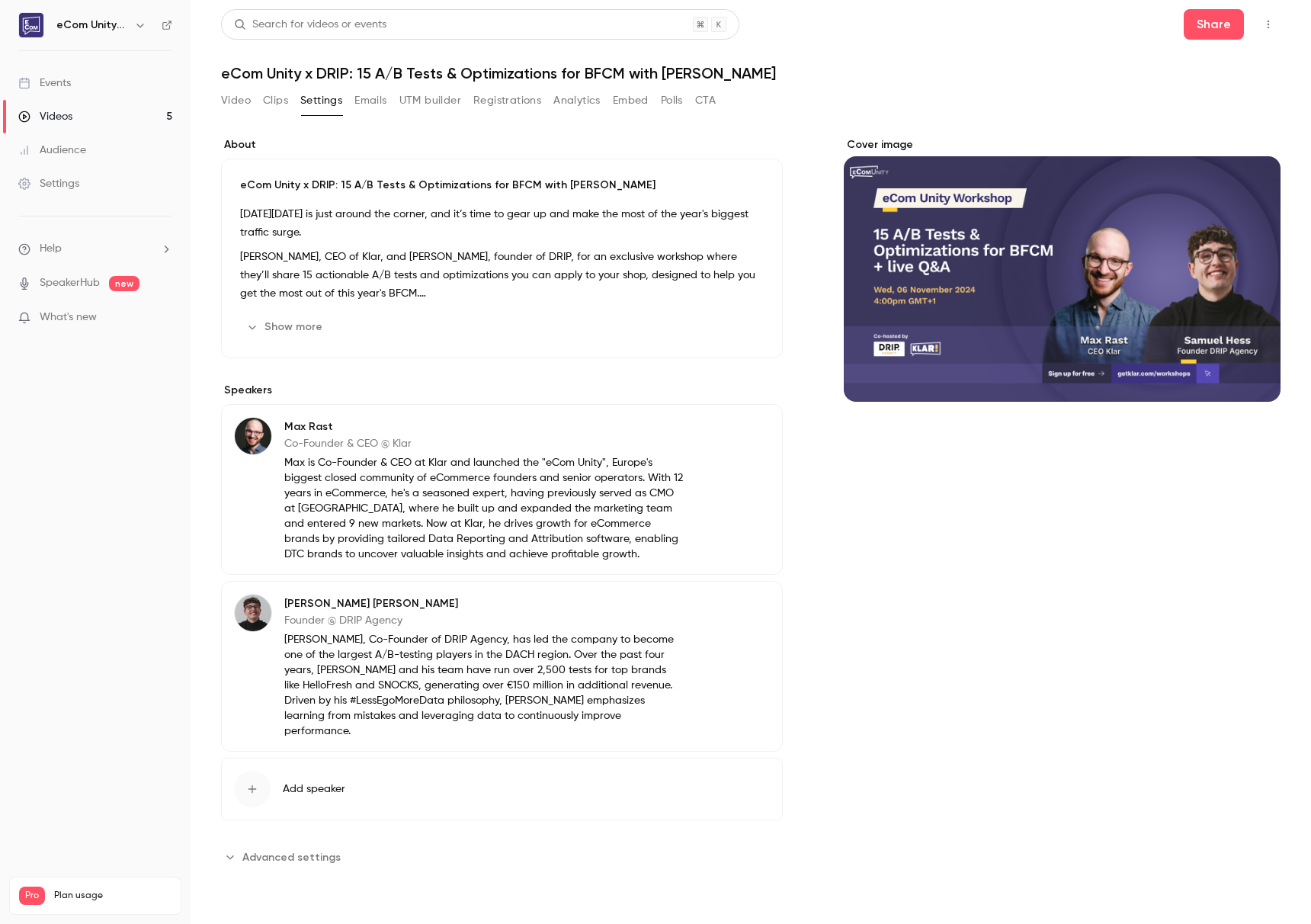
click at [509, 103] on button "Registrations" at bounding box center [507, 101] width 68 height 24
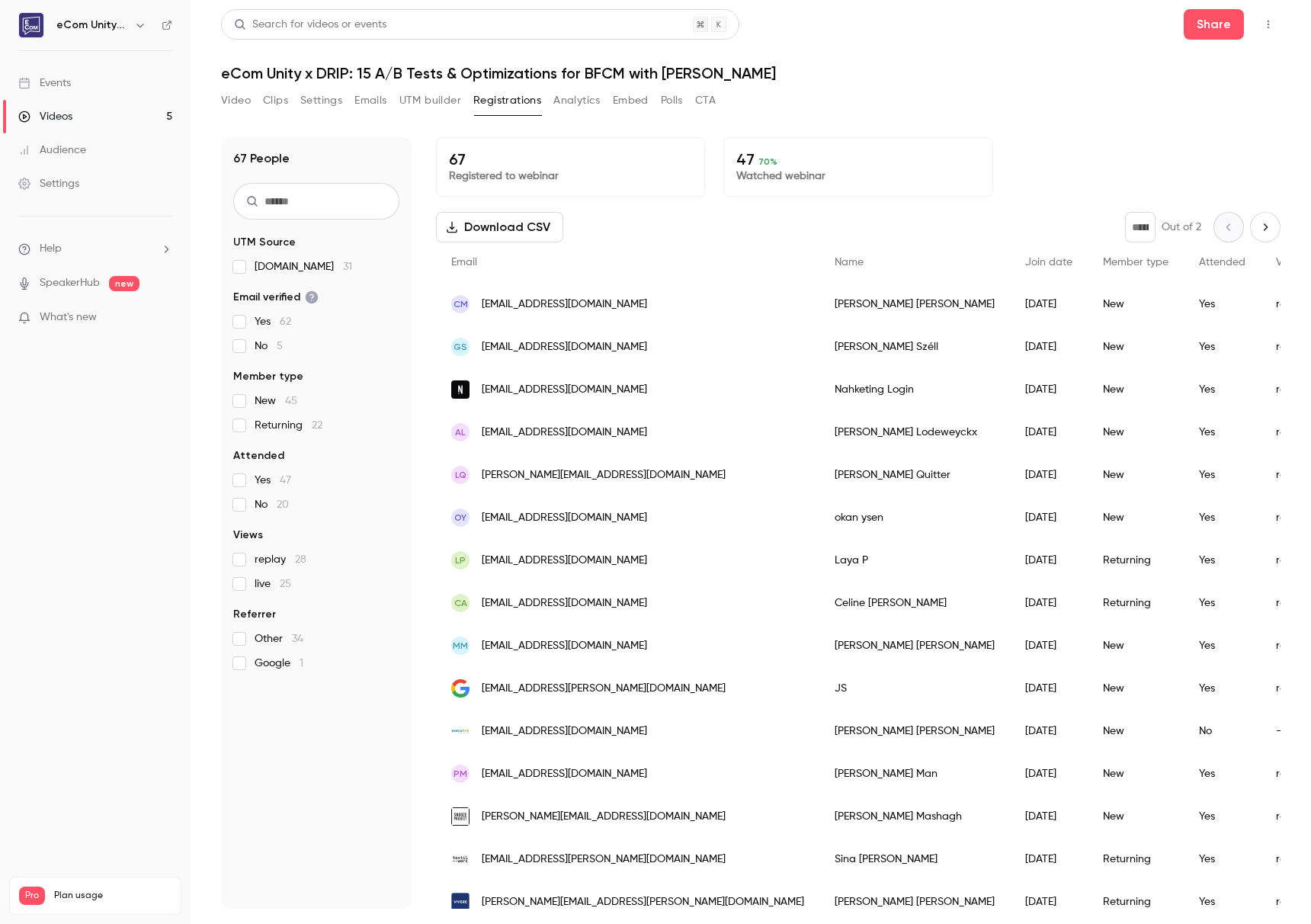
click at [1273, 21] on icon "Top Bar Actions" at bounding box center [1267, 24] width 12 height 11
click at [1039, 103] on div at bounding box center [656, 462] width 1311 height 924
click at [74, 151] on div "Audience" at bounding box center [52, 150] width 68 height 15
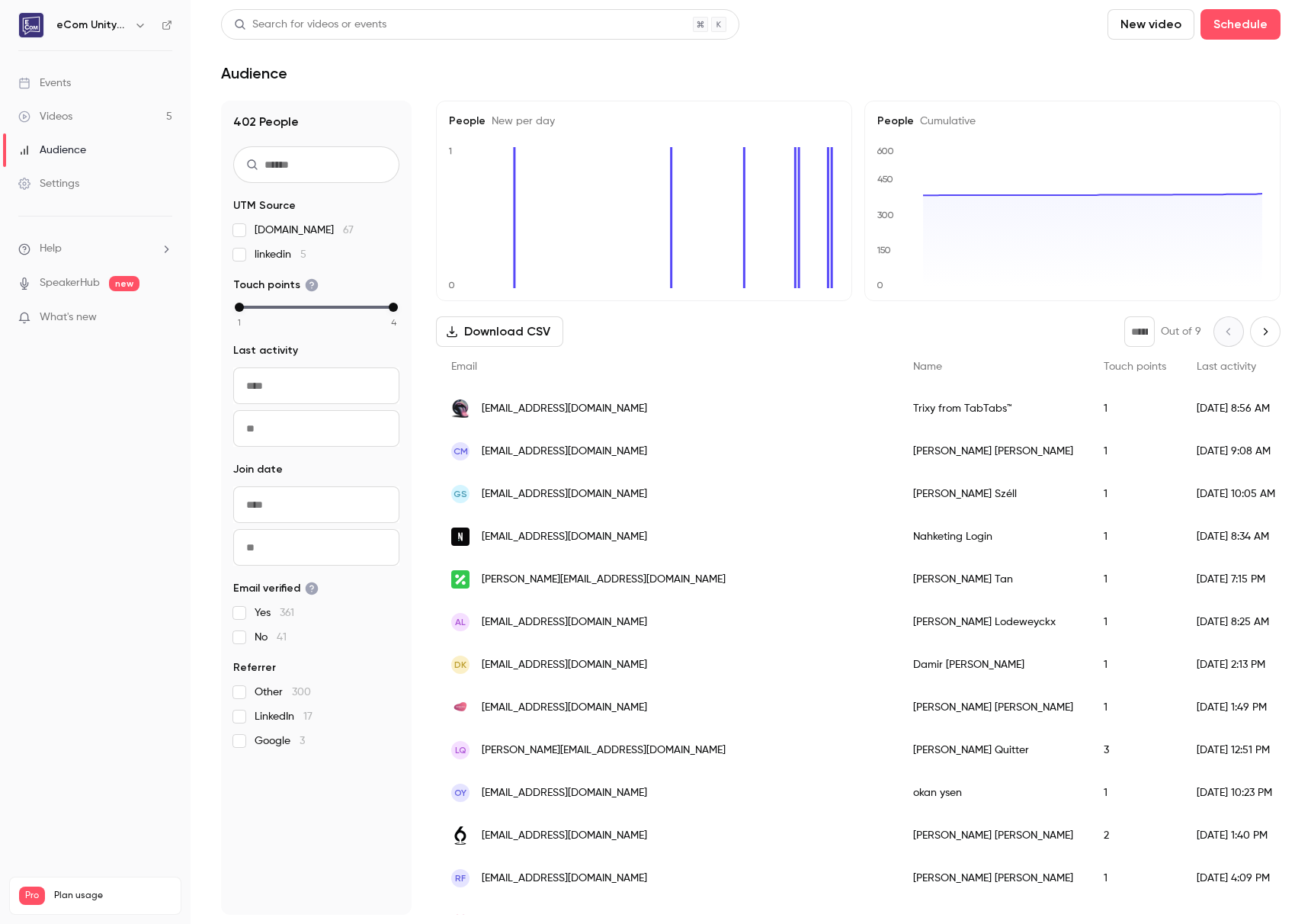
click at [69, 117] on div "Videos" at bounding box center [45, 116] width 54 height 15
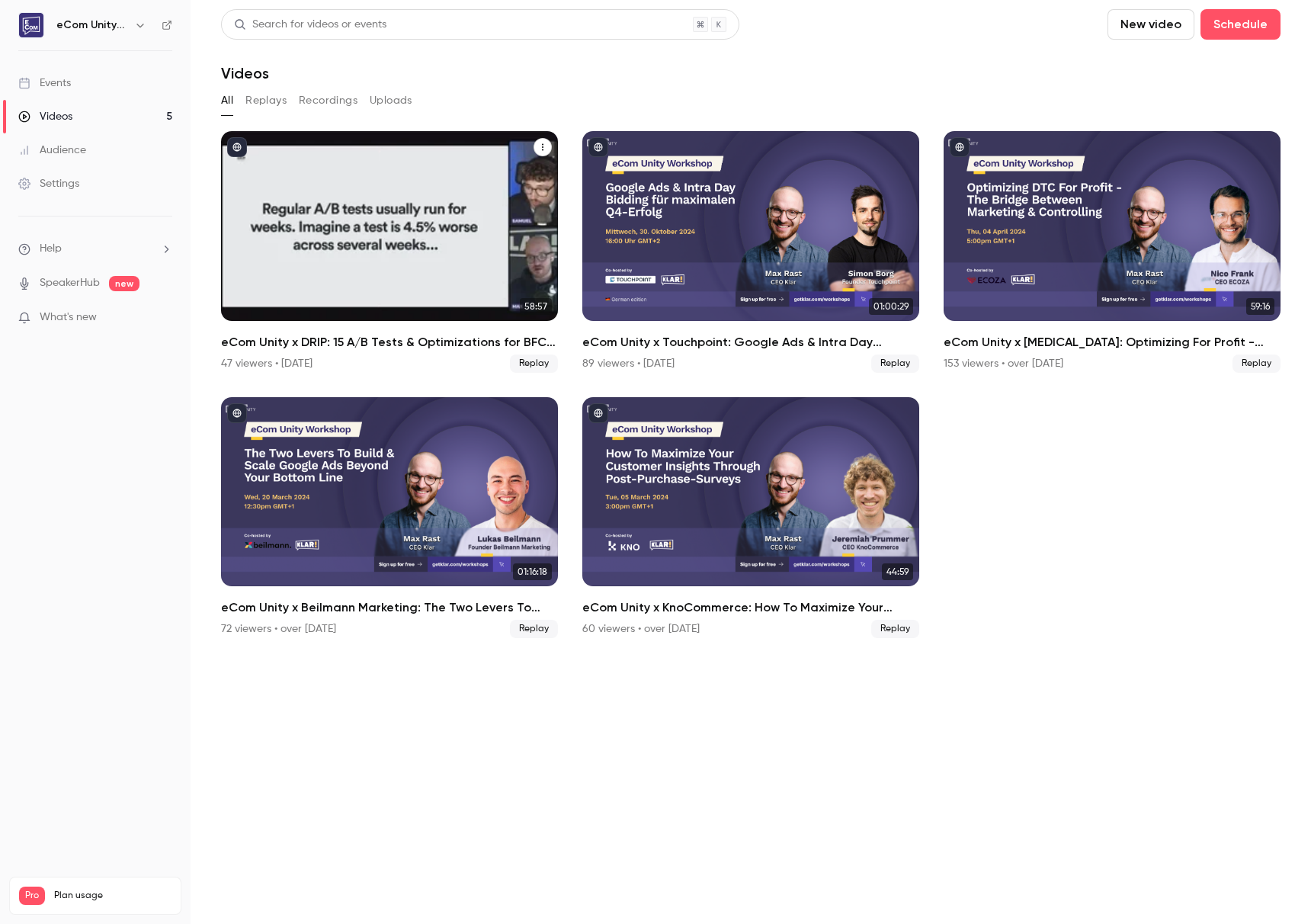
click at [362, 154] on div "eCom Unity x DRIP: 15 A/B Tests & Optimizations for BFCM with Samuel Hess" at bounding box center [390, 226] width 337 height 190
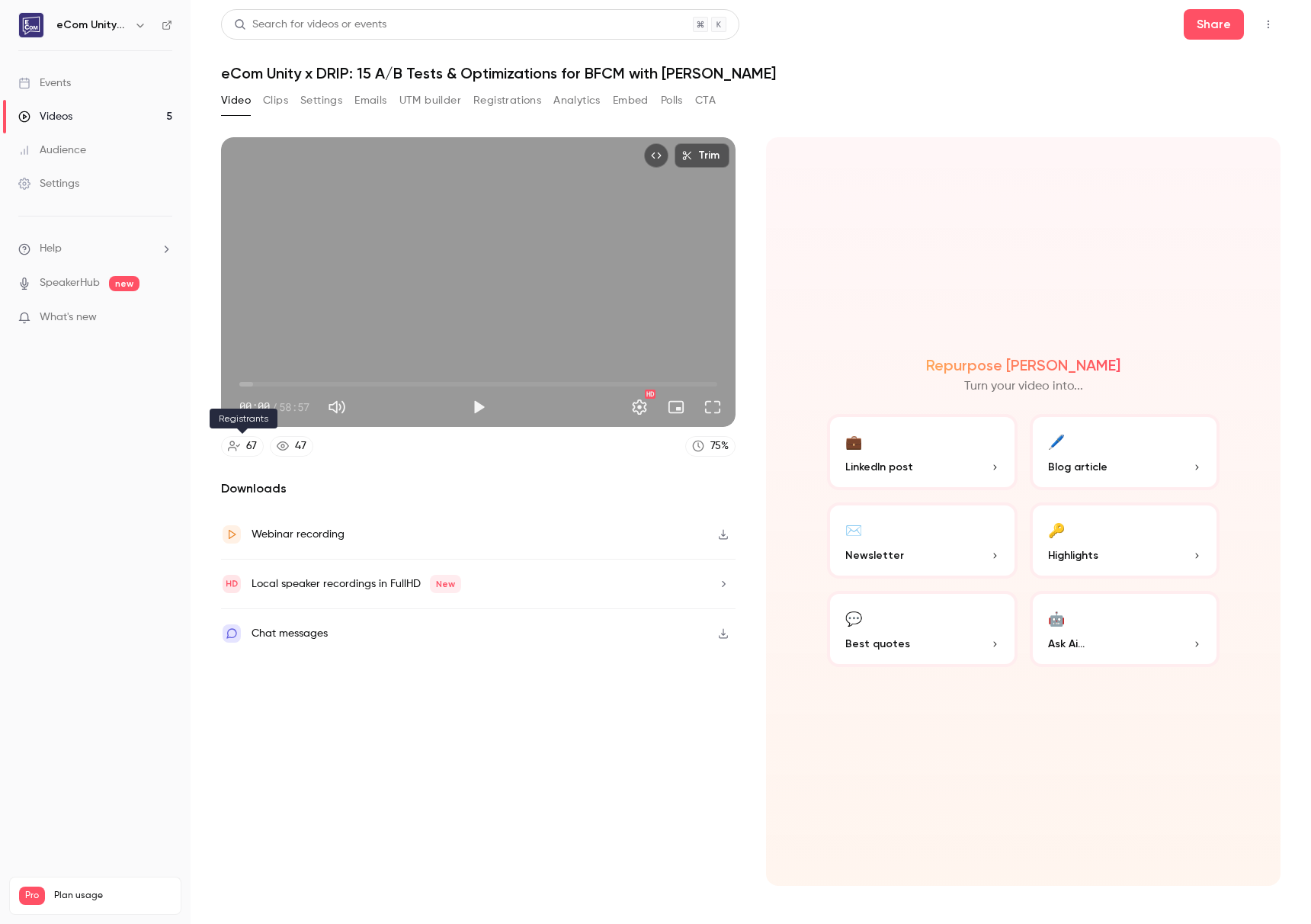
click at [247, 455] on link "67" at bounding box center [242, 446] width 43 height 21
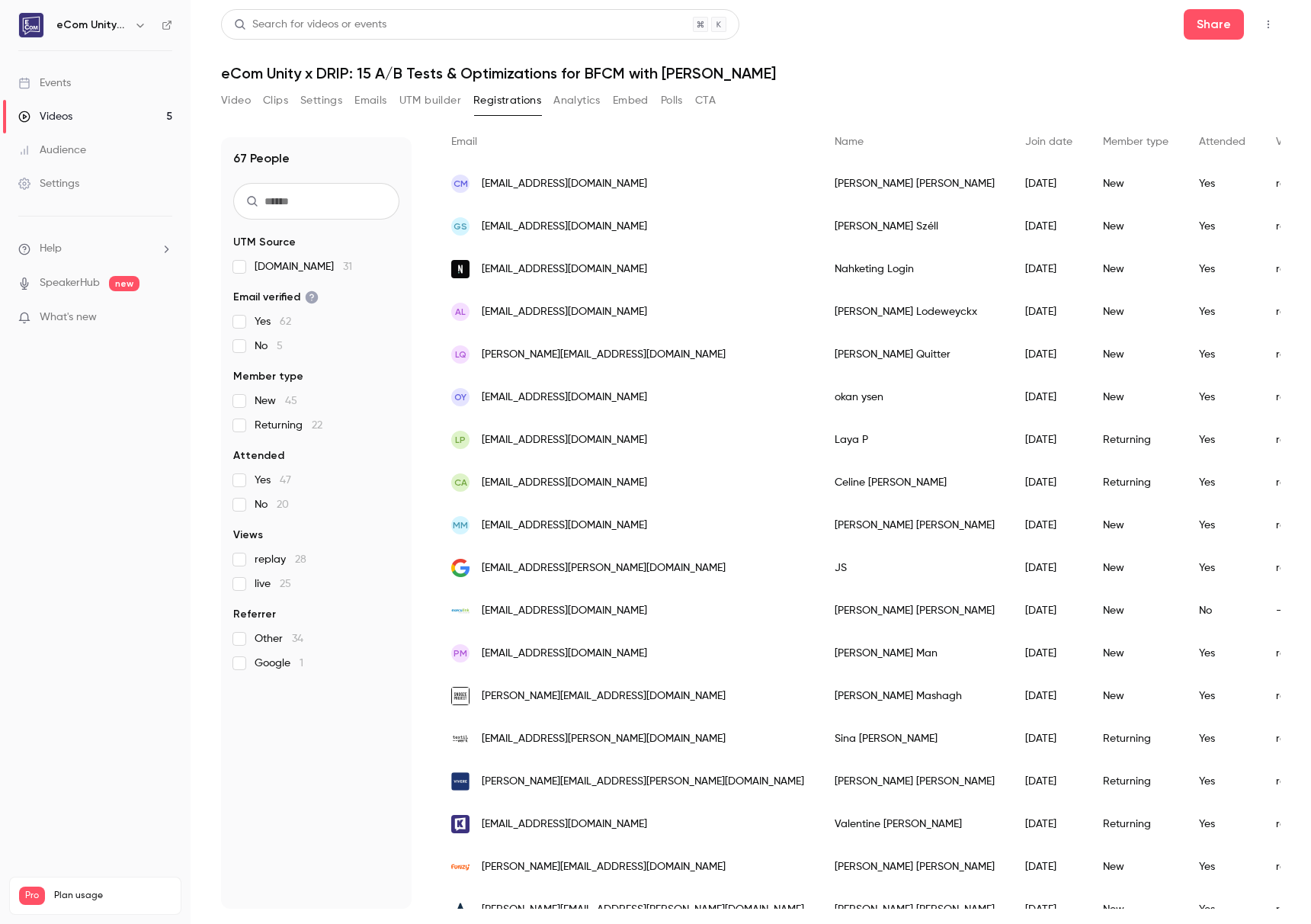
scroll to position [127, 0]
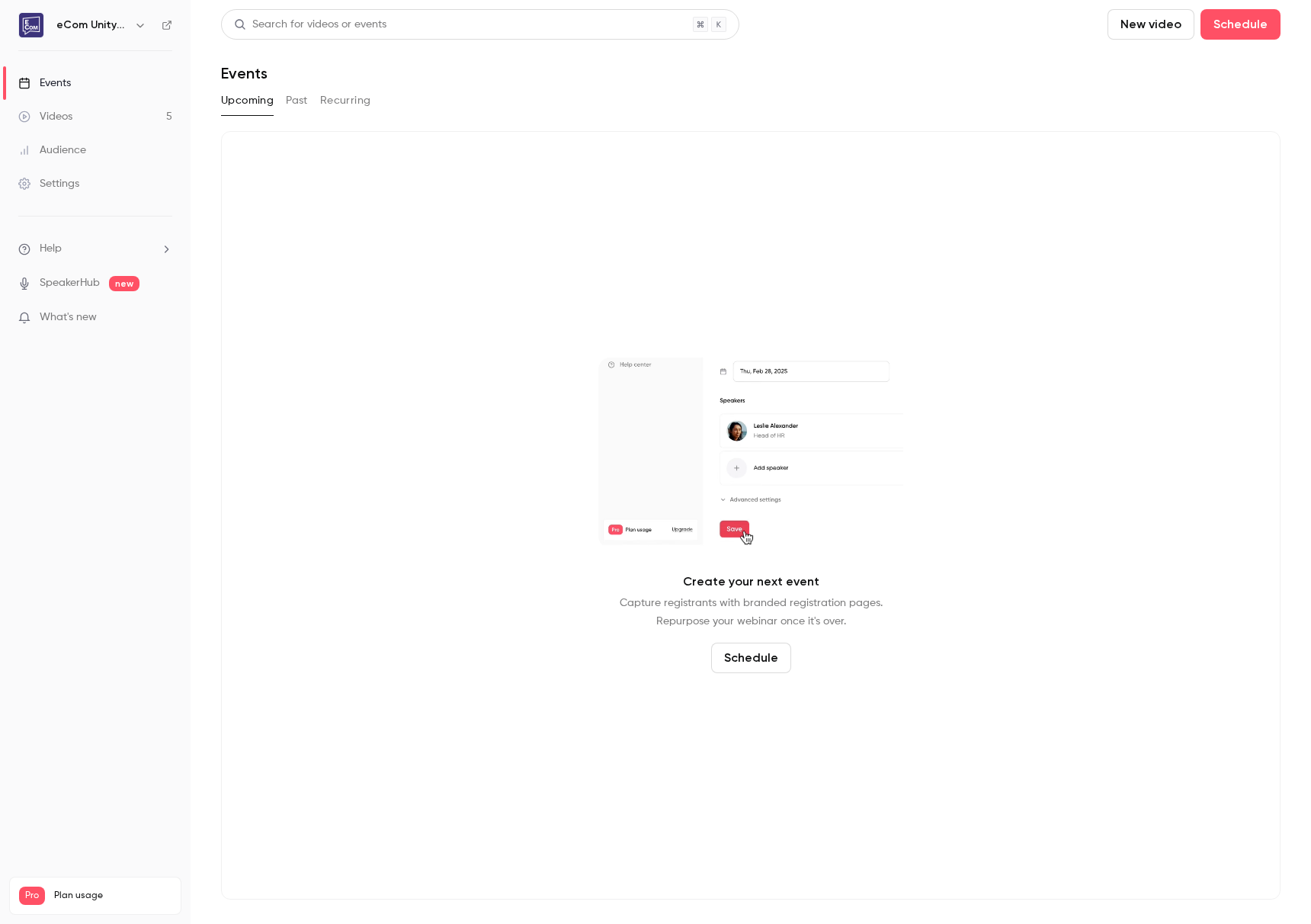
click at [93, 122] on link "Videos 5" at bounding box center [95, 116] width 190 height 34
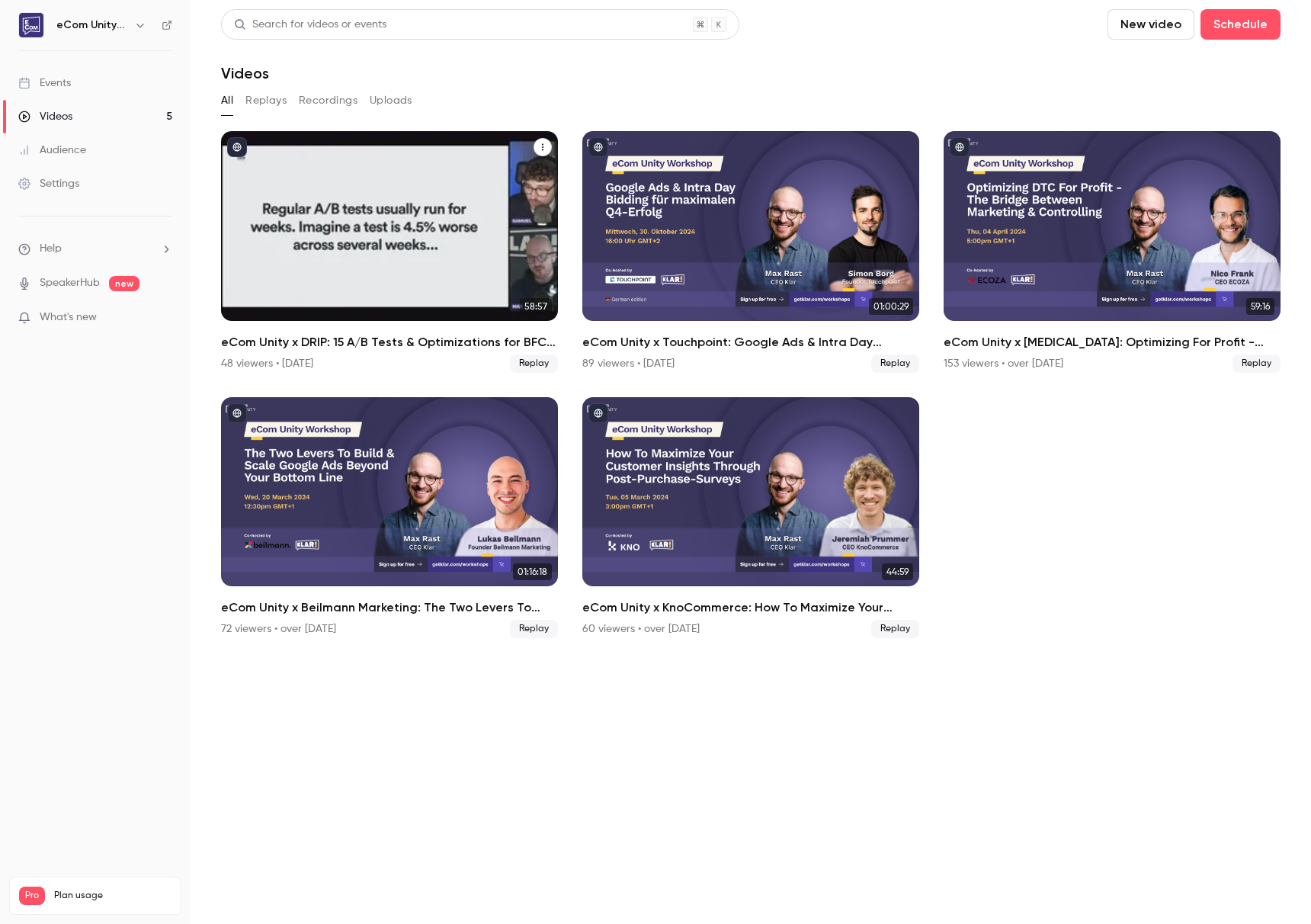
click at [378, 216] on div "eCom Unity x DRIP: 15 A/B Tests & Optimizations for BFCM with Samuel Hess" at bounding box center [390, 226] width 337 height 190
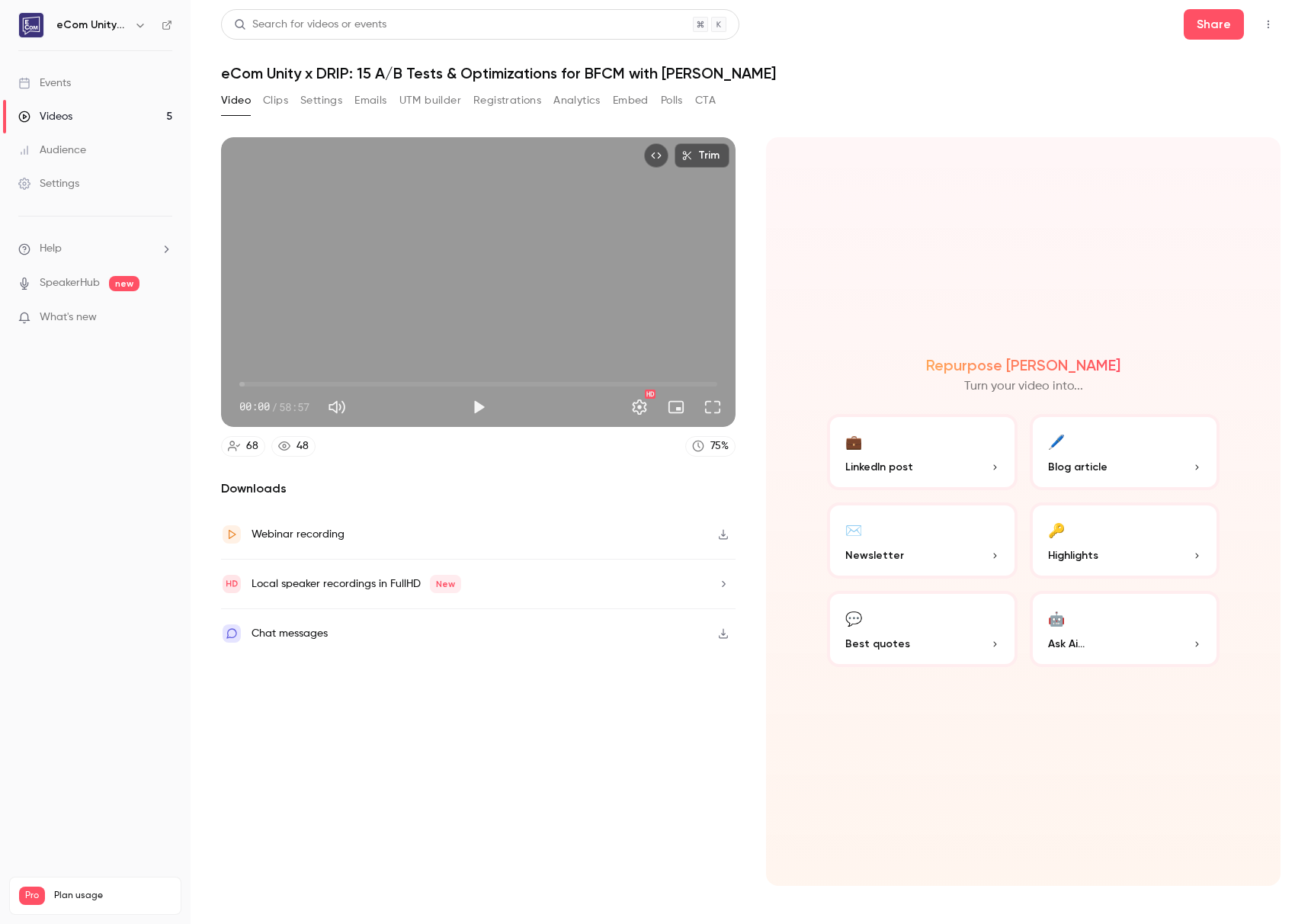
click at [63, 148] on div "Audience" at bounding box center [52, 150] width 68 height 15
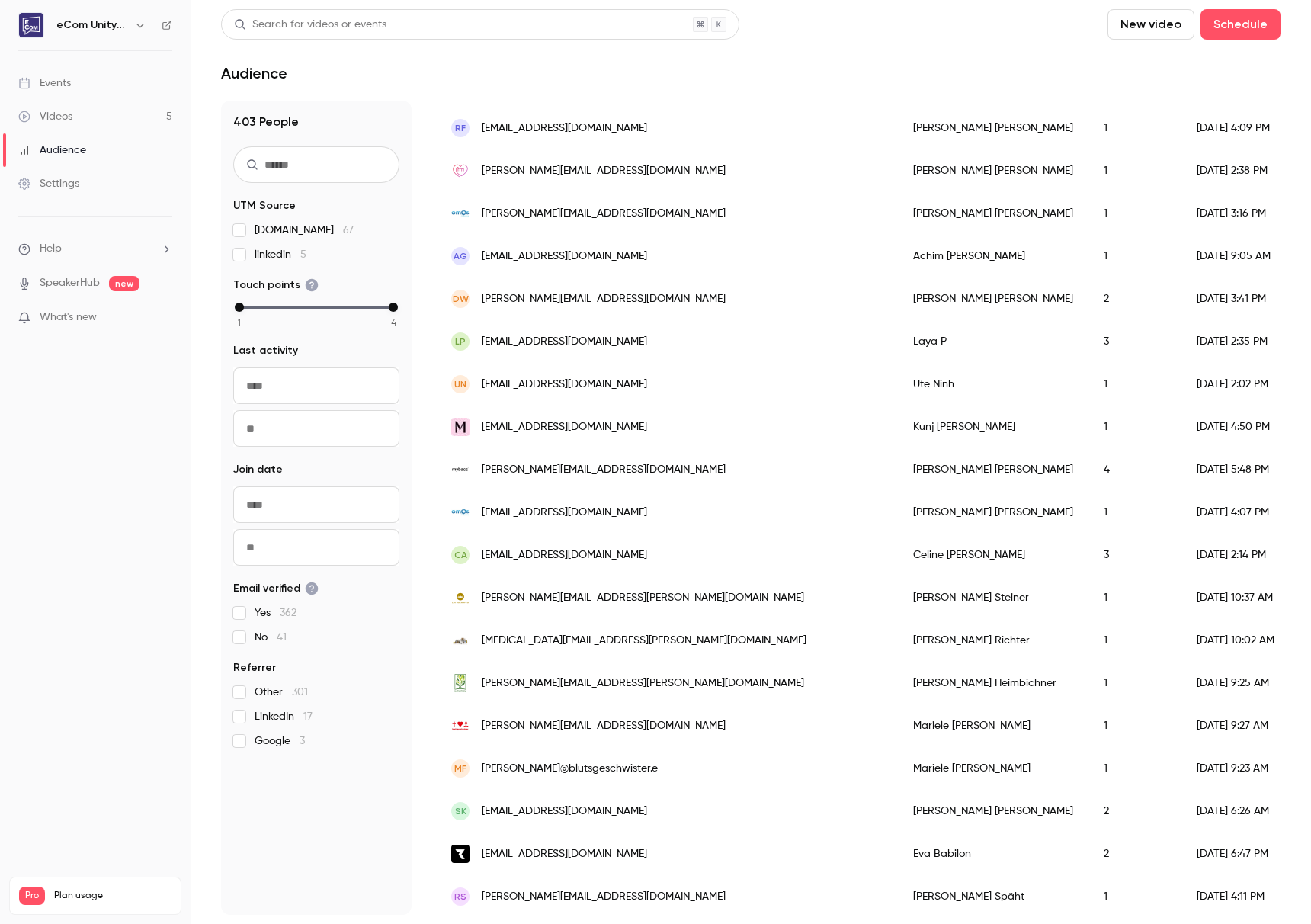
scroll to position [900, 0]
